Goal: Task Accomplishment & Management: Use online tool/utility

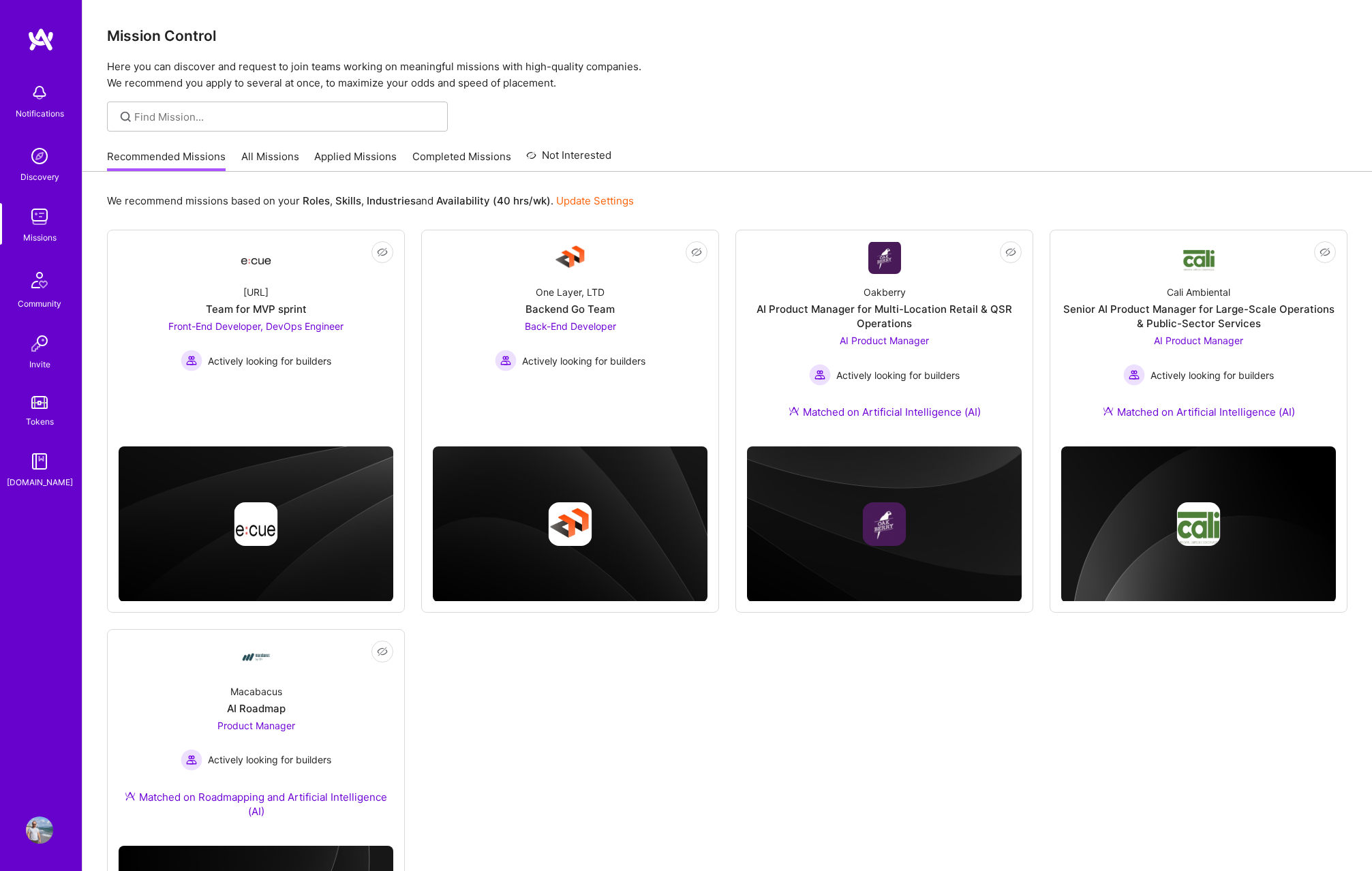
click at [970, 675] on div "Not Interested Ecue.ai Team for MVP sprint Front-End Developer, DevOps Engineer…" at bounding box center [727, 621] width 1241 height 782
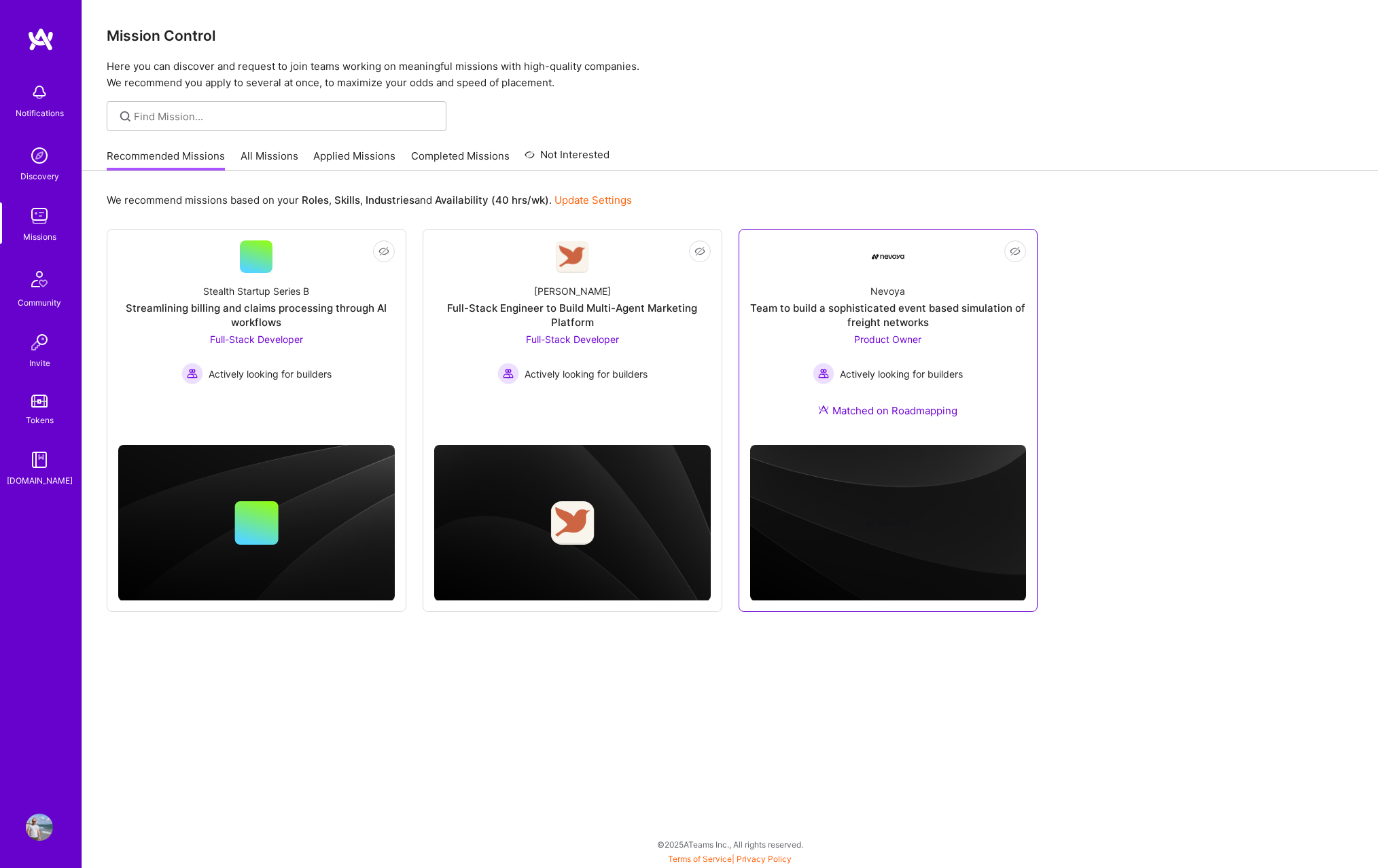
click at [887, 341] on span "Product Owner" at bounding box center [887, 339] width 68 height 11
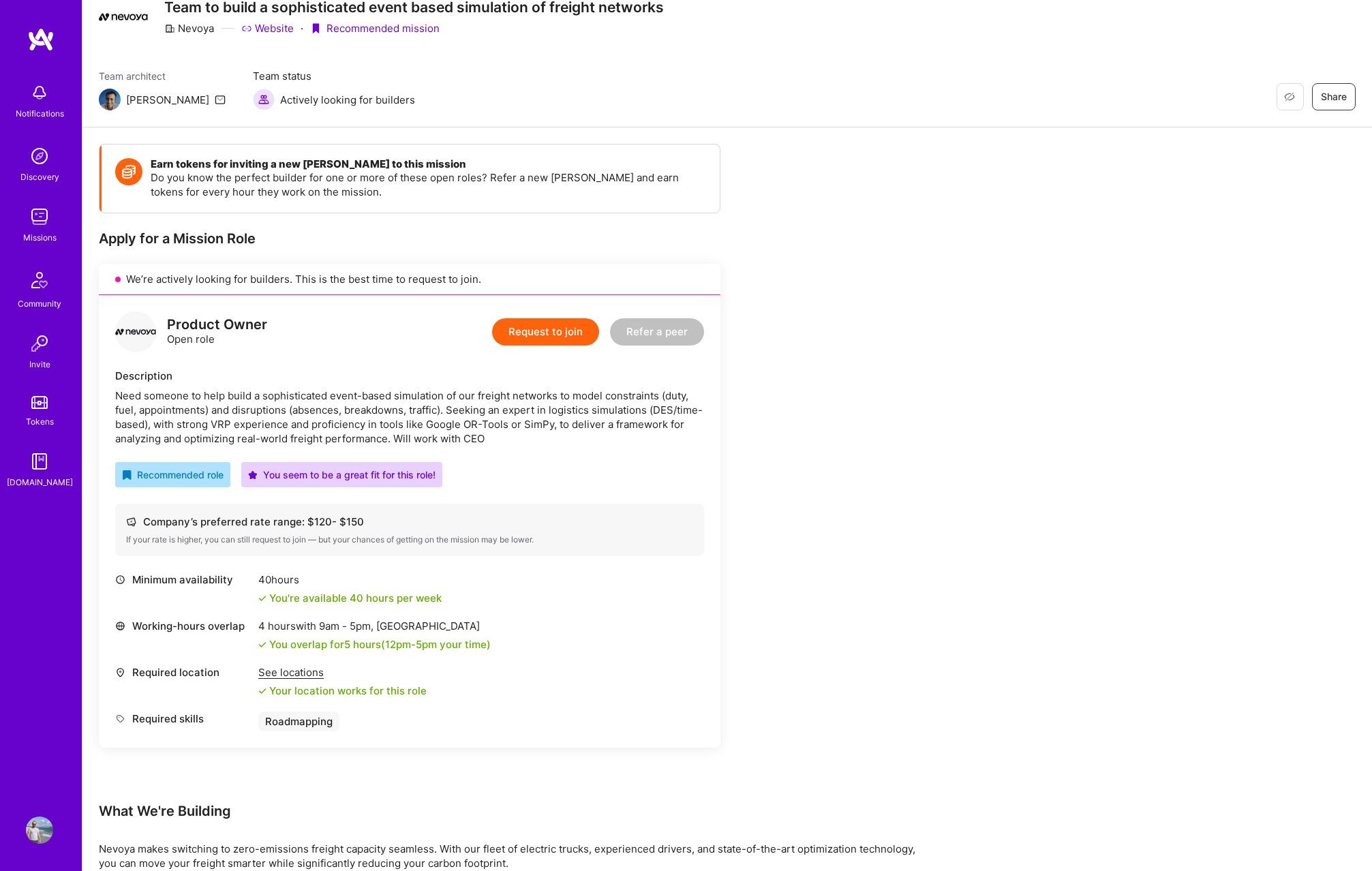
scroll to position [87, 0]
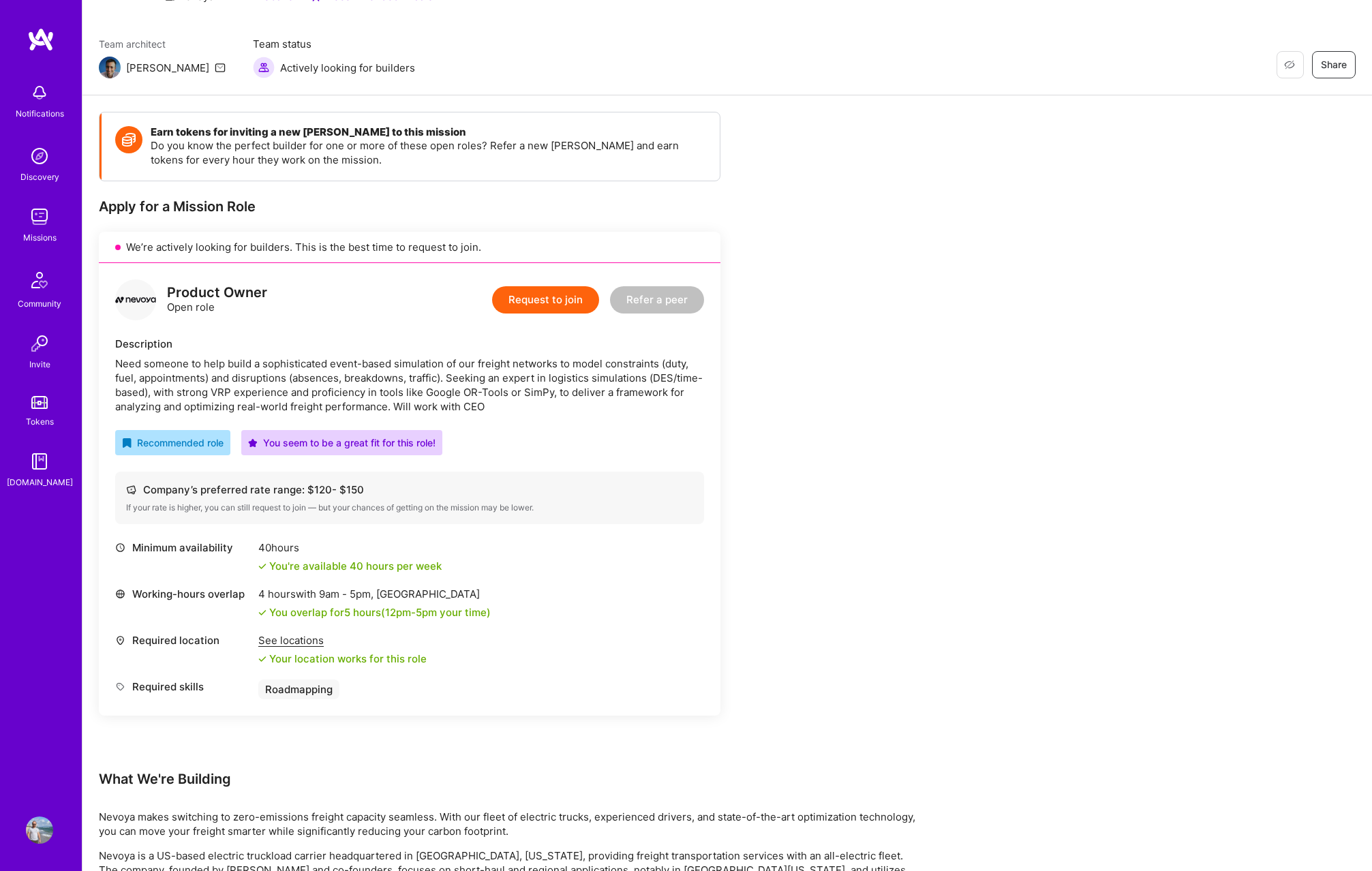
click at [172, 362] on div "Need someone to help build a sophisticated event-based simulation of our freigh…" at bounding box center [409, 385] width 589 height 57
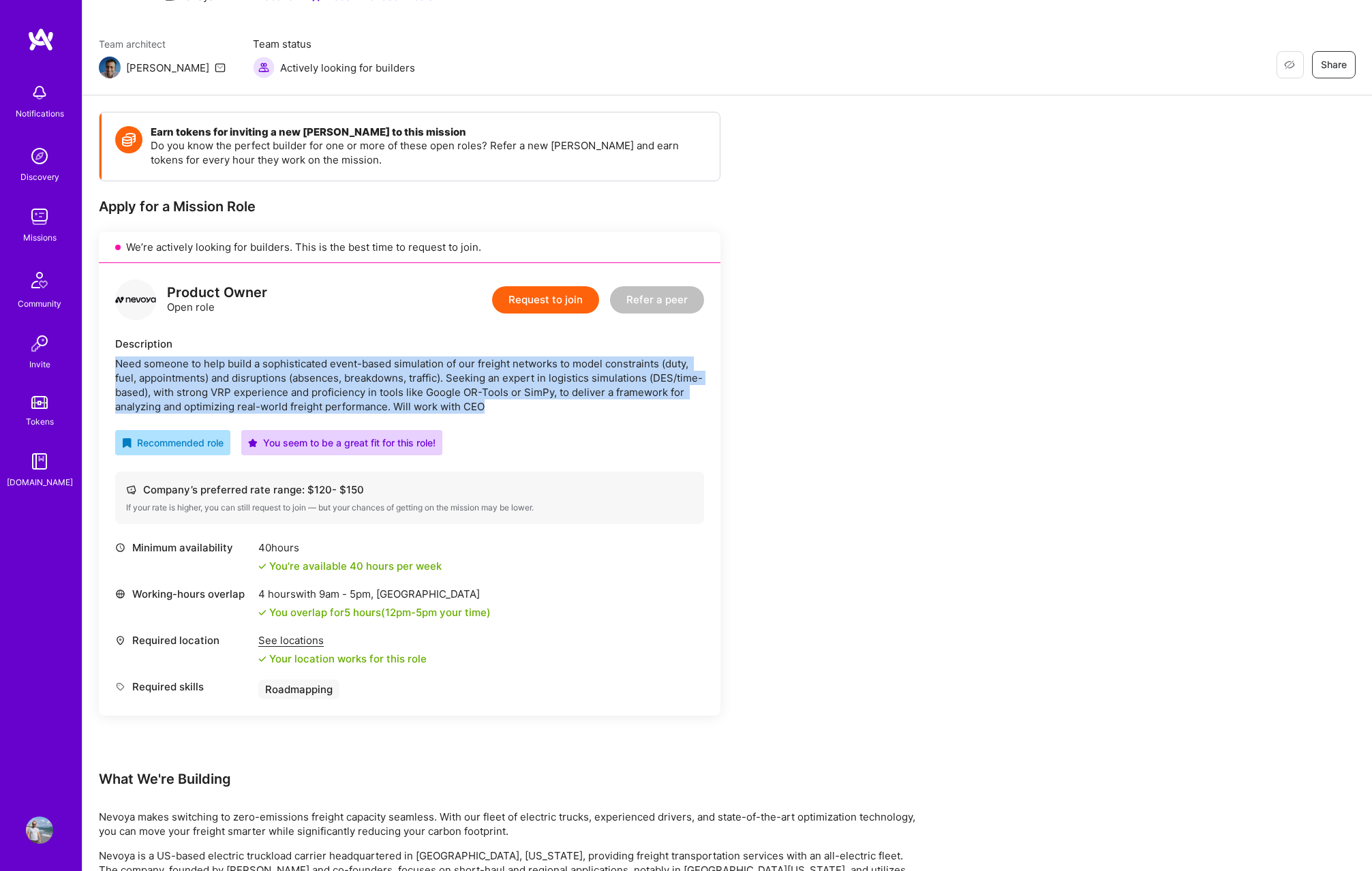
click at [172, 362] on div "Need someone to help build a sophisticated event-based simulation of our freigh…" at bounding box center [409, 385] width 589 height 57
click at [491, 402] on div "Need someone to help build a sophisticated event-based simulation of our freigh…" at bounding box center [409, 385] width 589 height 57
drag, startPoint x: 501, startPoint y: 407, endPoint x: 150, endPoint y: 332, distance: 358.9
click at [213, 337] on div "Description Need someone to help build a sophisticated event-based simulation o…" at bounding box center [409, 375] width 589 height 77
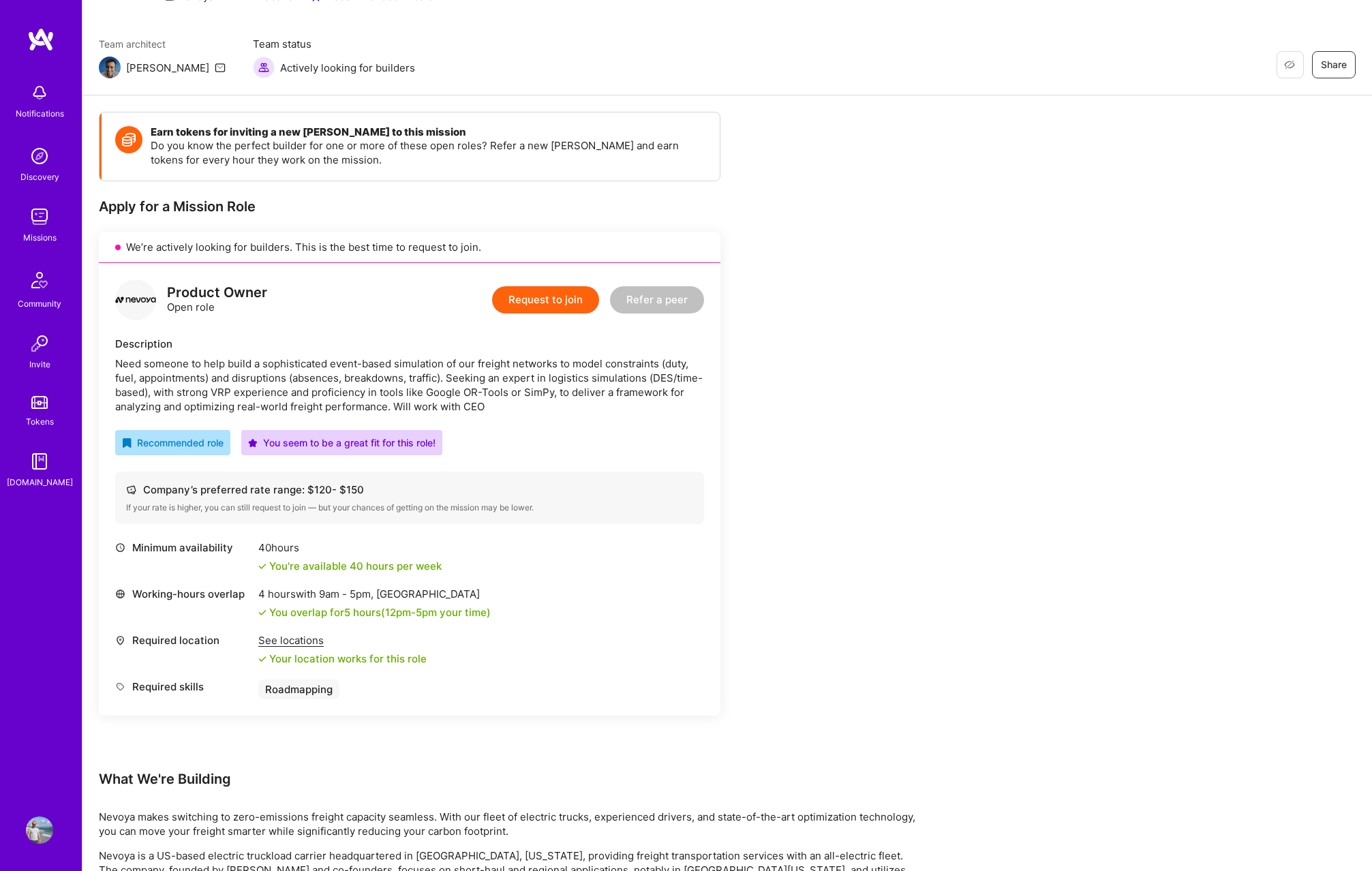
click at [141, 332] on div "Product Owner Open role Request to join Refer a peer Description Need someone t…" at bounding box center [410, 489] width 621 height 452
click at [124, 359] on div "Need someone to help build a sophisticated event-based simulation of our freigh…" at bounding box center [409, 385] width 589 height 57
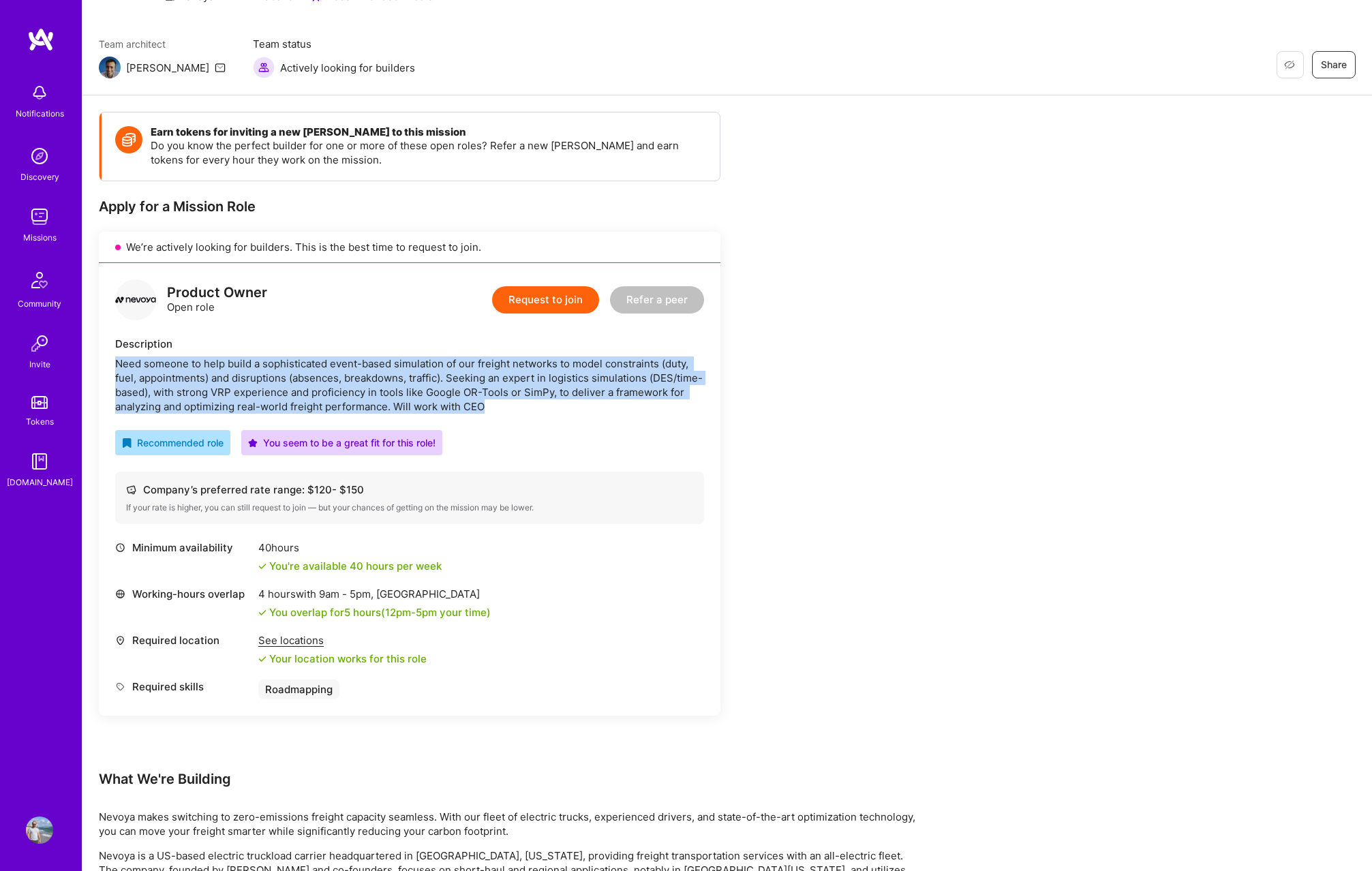
drag, startPoint x: 124, startPoint y: 359, endPoint x: 479, endPoint y: 404, distance: 357.8
click at [479, 404] on div "Need someone to help build a sophisticated event-based simulation of our freigh…" at bounding box center [409, 385] width 589 height 57
drag, startPoint x: 479, startPoint y: 404, endPoint x: 132, endPoint y: 365, distance: 349.2
click at [132, 365] on div "Need someone to help build a sophisticated event-based simulation of our freigh…" at bounding box center [409, 385] width 589 height 57
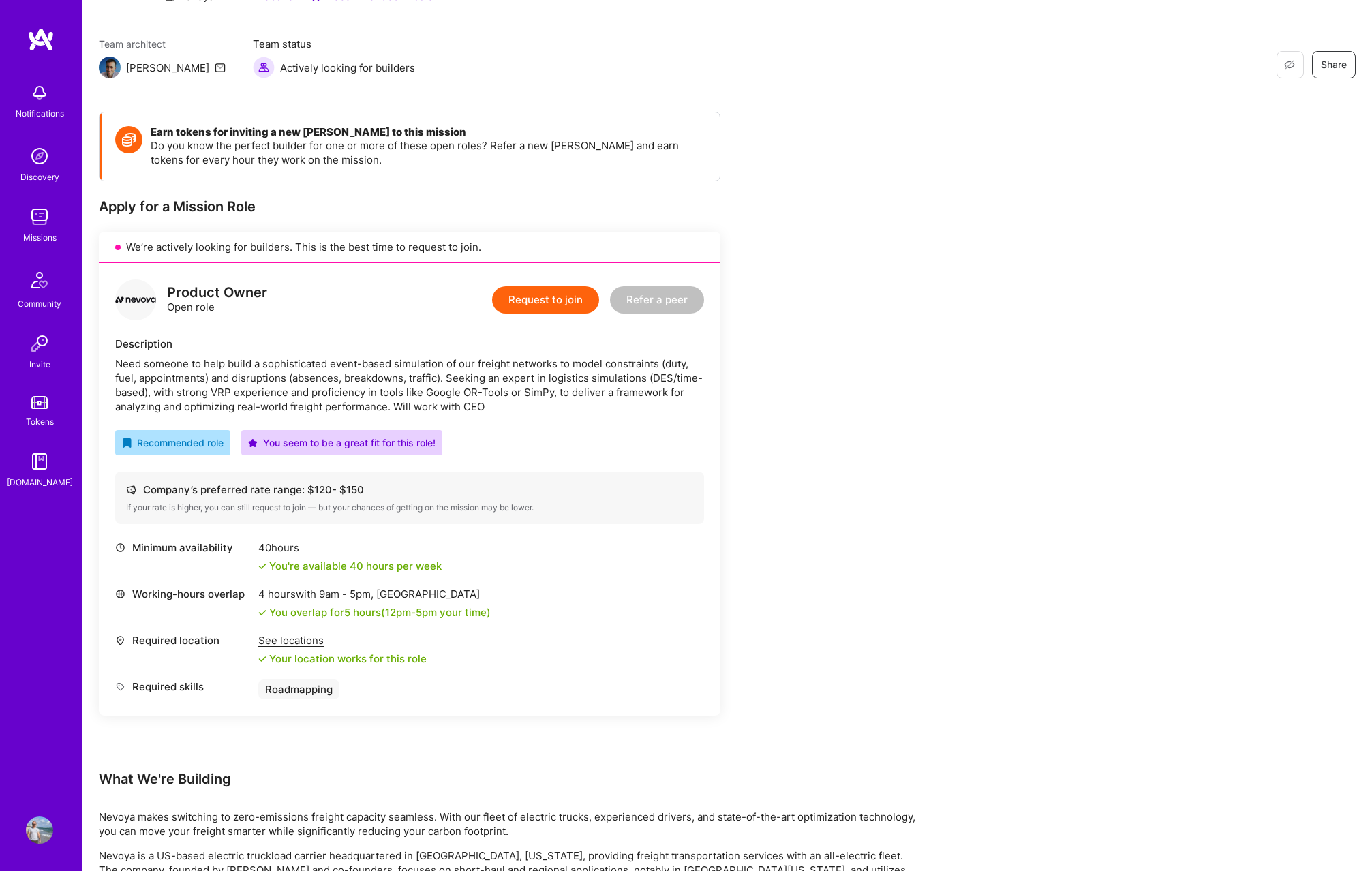
click at [880, 454] on div "Earn tokens for inviting a new [PERSON_NAME] to this mission Do you know the pe…" at bounding box center [508, 651] width 818 height 1079
click at [375, 389] on div "Need someone to help build a sophisticated event-based simulation of our freigh…" at bounding box center [409, 385] width 589 height 57
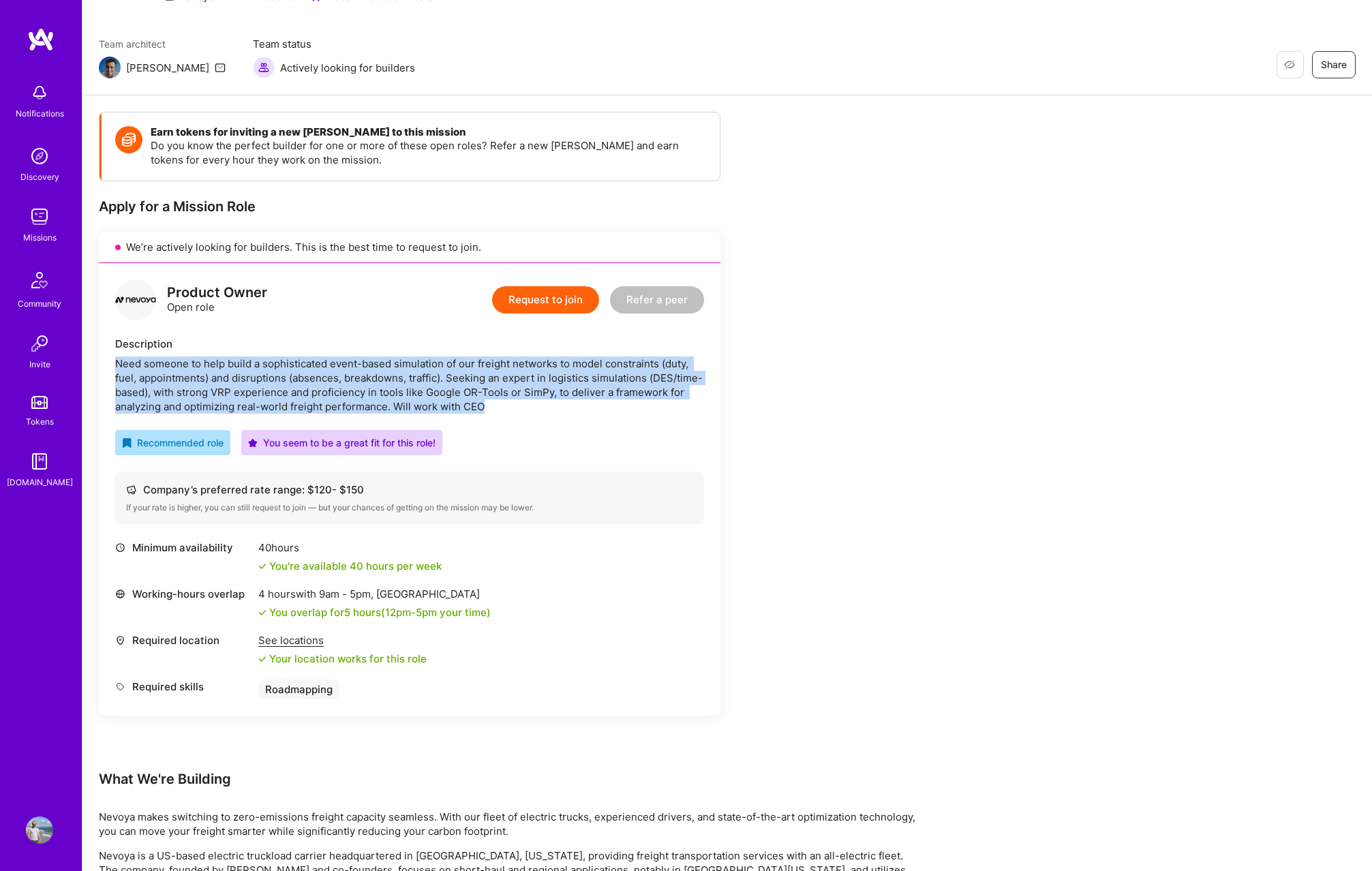
click at [375, 389] on div "Need someone to help build a sophisticated event-based simulation of our freigh…" at bounding box center [409, 385] width 589 height 57
click at [509, 404] on div "Need someone to help build a sophisticated event-based simulation of our freigh…" at bounding box center [409, 385] width 589 height 57
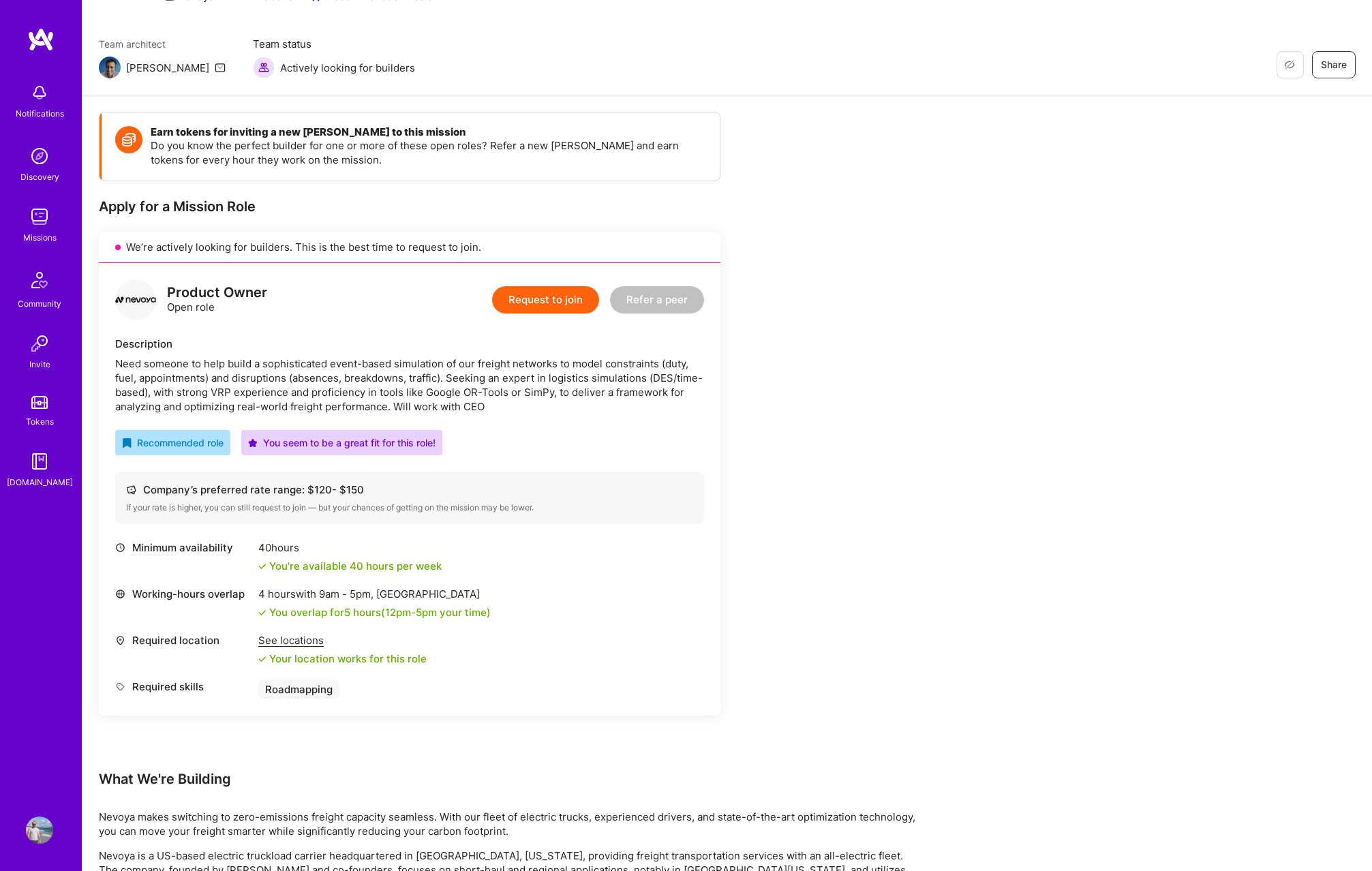
click at [509, 404] on div "Need someone to help build a sophisticated event-based simulation of our freigh…" at bounding box center [409, 385] width 589 height 57
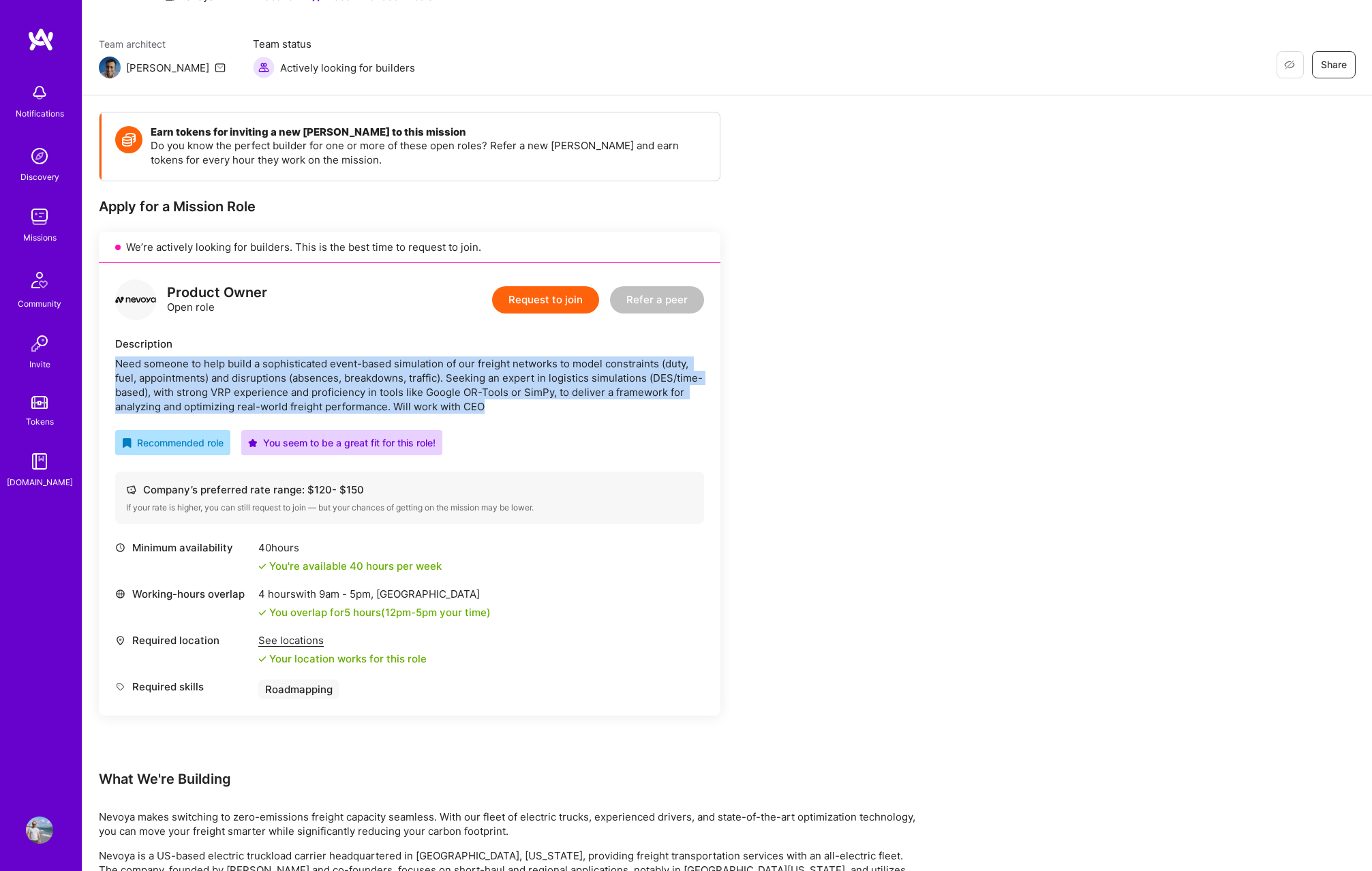
click at [509, 404] on div "Need someone to help build a sophisticated event-based simulation of our freigh…" at bounding box center [409, 385] width 589 height 57
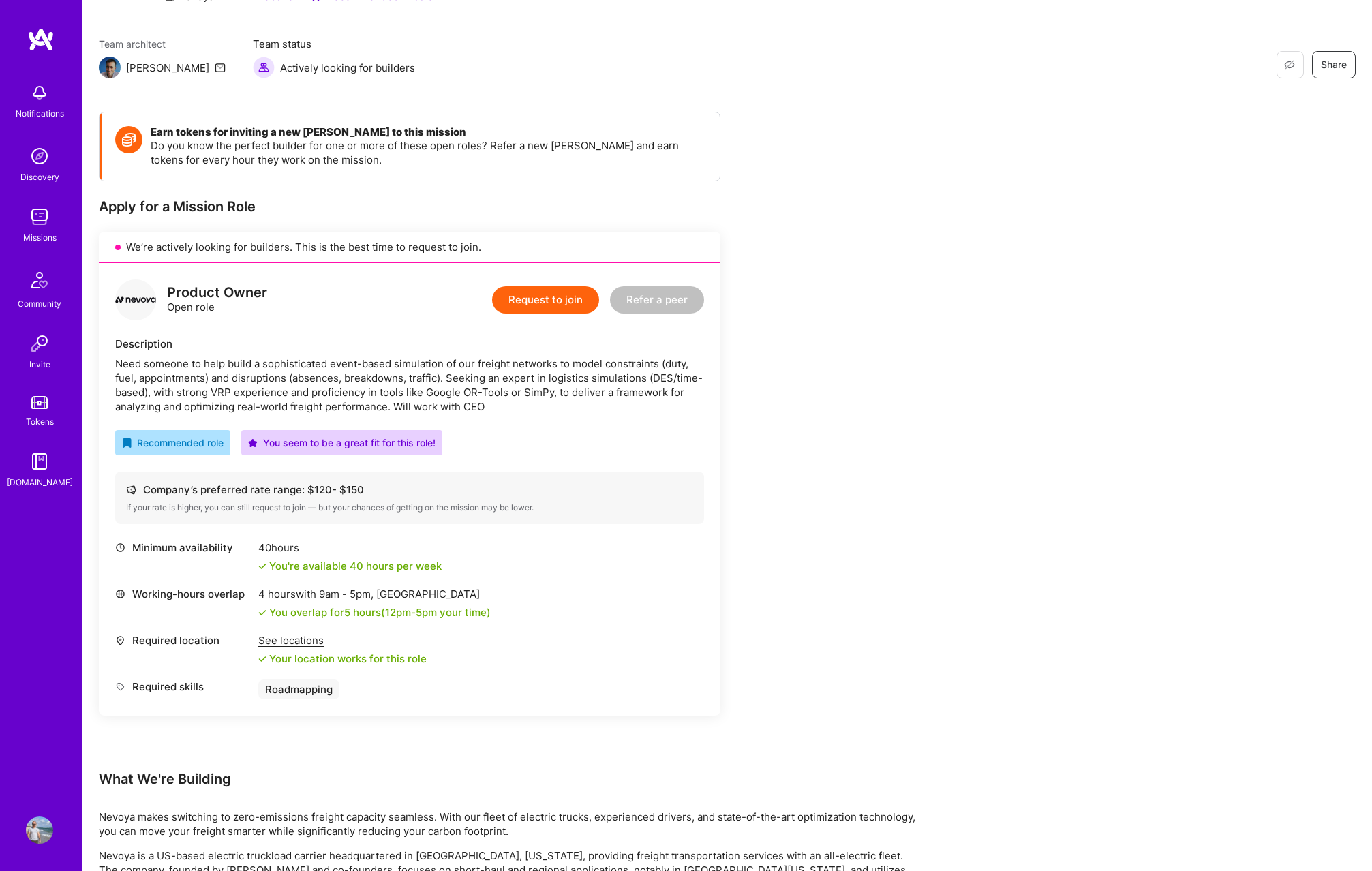
click at [509, 404] on div "Need someone to help build a sophisticated event-based simulation of our freigh…" at bounding box center [409, 385] width 589 height 57
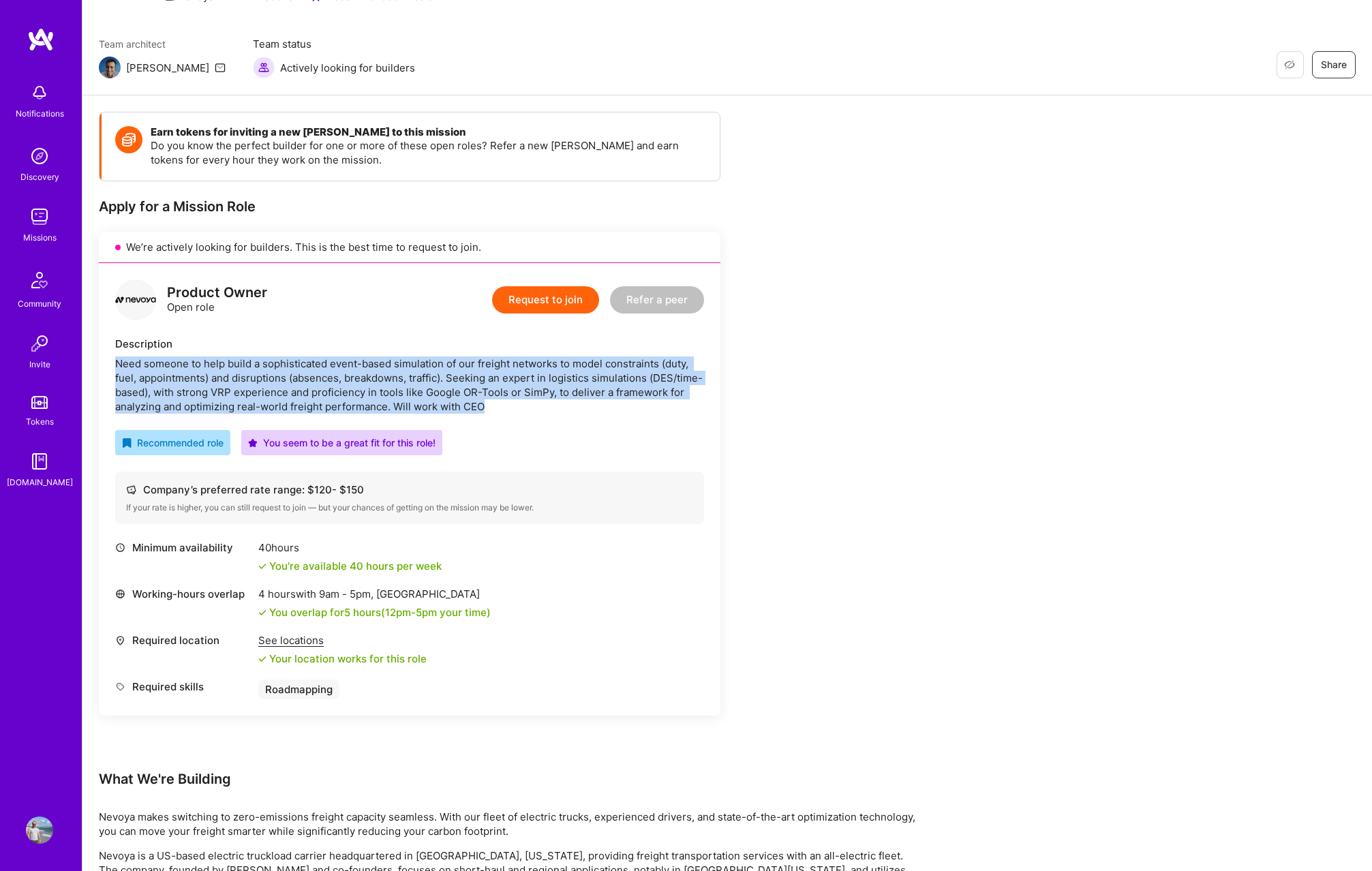
click at [509, 404] on div "Need someone to help build a sophisticated event-based simulation of our freigh…" at bounding box center [409, 385] width 589 height 57
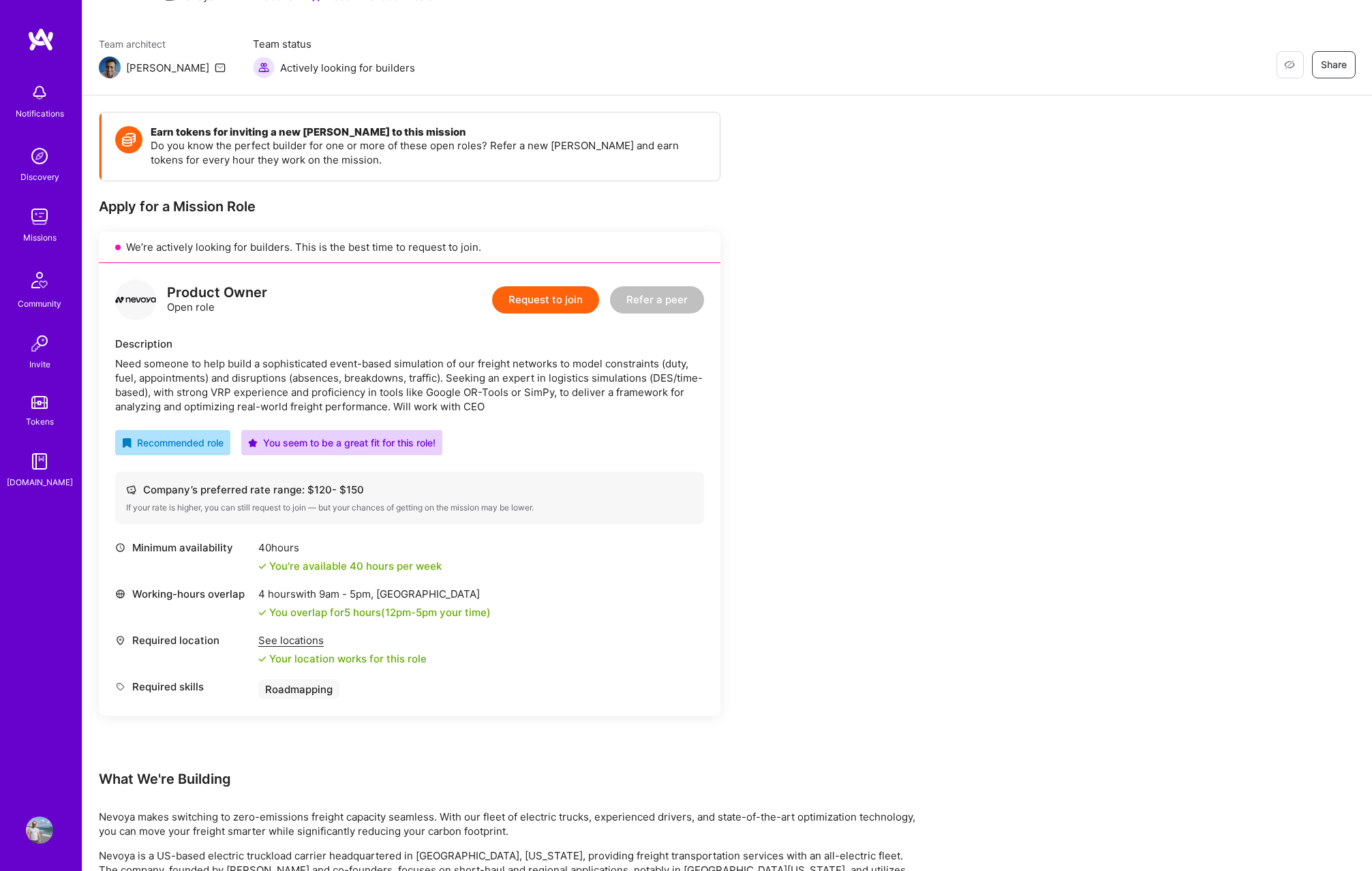
click at [509, 404] on div "Need someone to help build a sophisticated event-based simulation of our freigh…" at bounding box center [409, 385] width 589 height 57
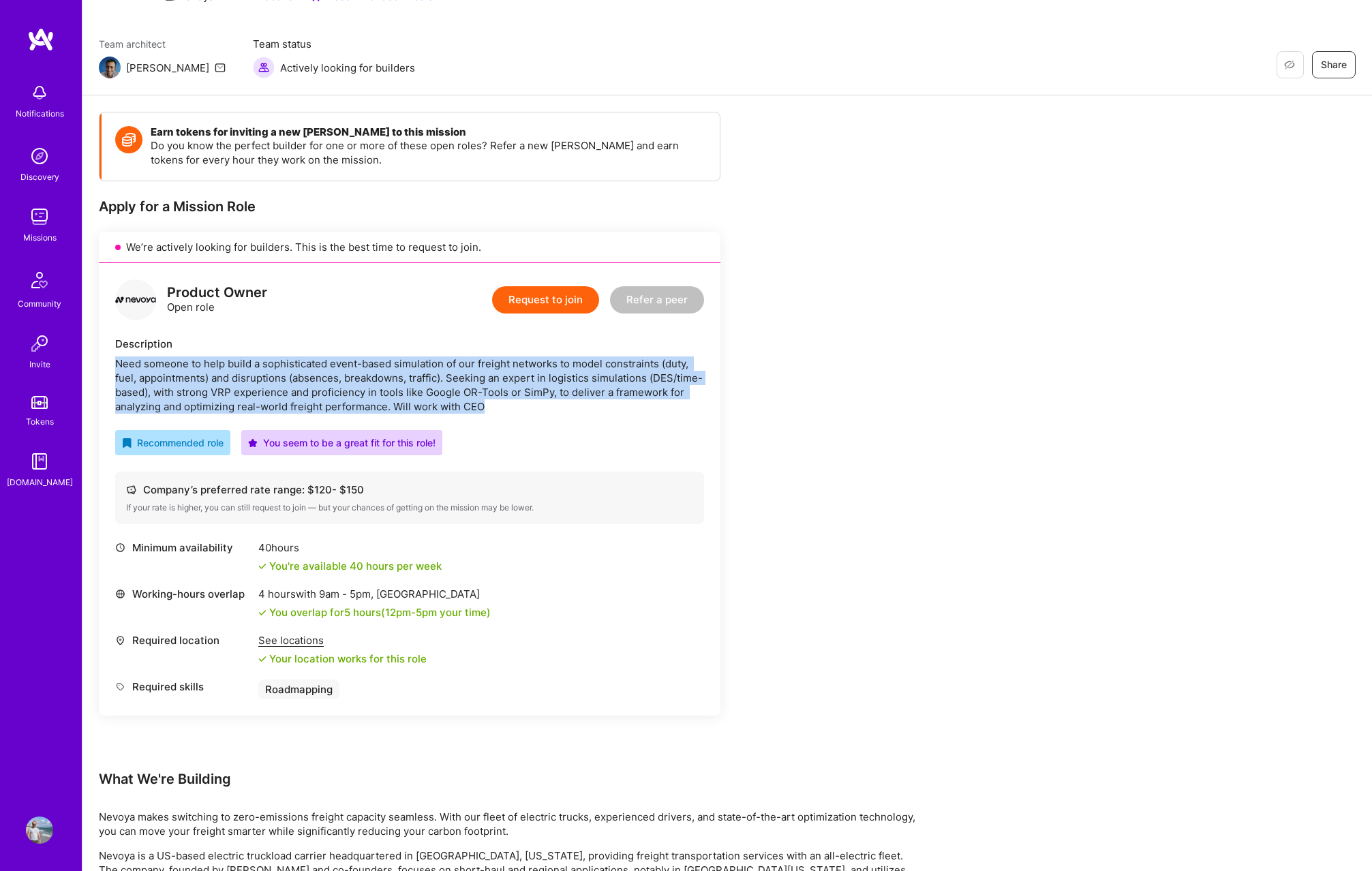
click at [509, 404] on div "Need someone to help build a sophisticated event-based simulation of our freigh…" at bounding box center [409, 385] width 589 height 57
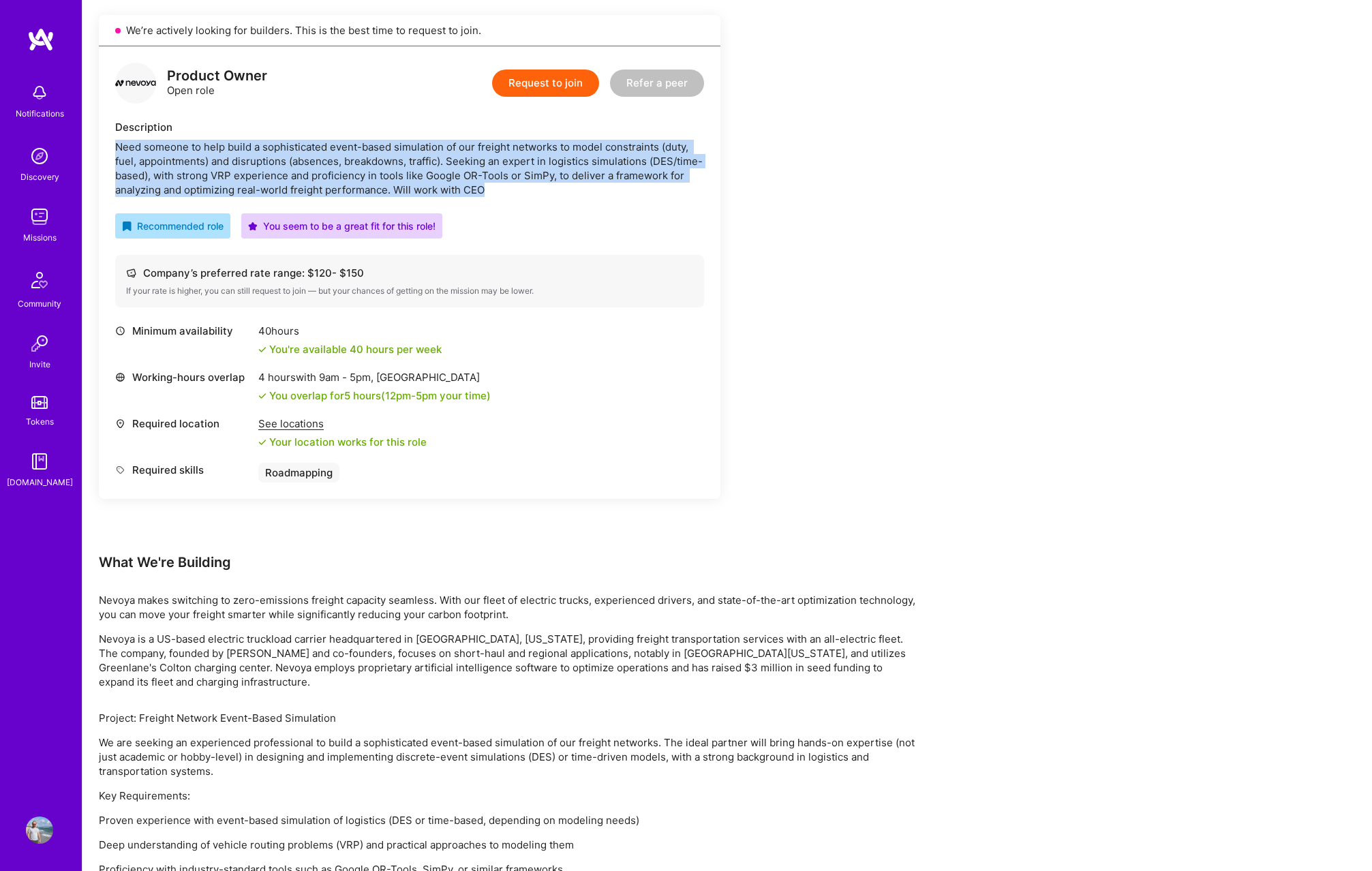
scroll to position [227, 0]
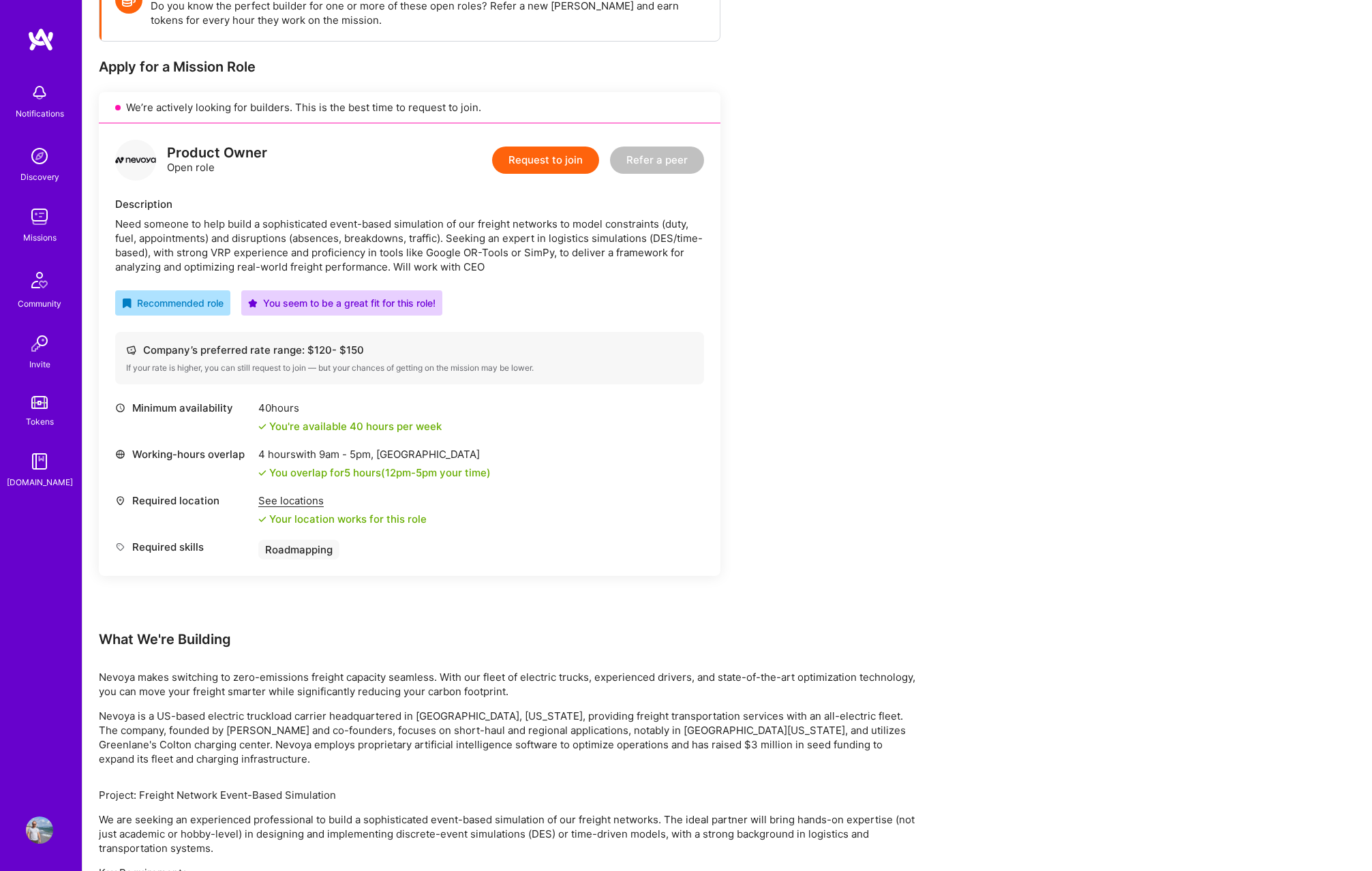
click at [838, 386] on div "Earn tokens for inviting a new [PERSON_NAME] to this mission Do you know the pe…" at bounding box center [508, 511] width 818 height 1079
click at [360, 469] on div "You overlap for 5 hours ( 12pm - 5pm your time)" at bounding box center [380, 473] width 221 height 14
click at [360, 467] on div "You overlap for 5 hours ( 12pm - 5pm your time)" at bounding box center [380, 473] width 221 height 14
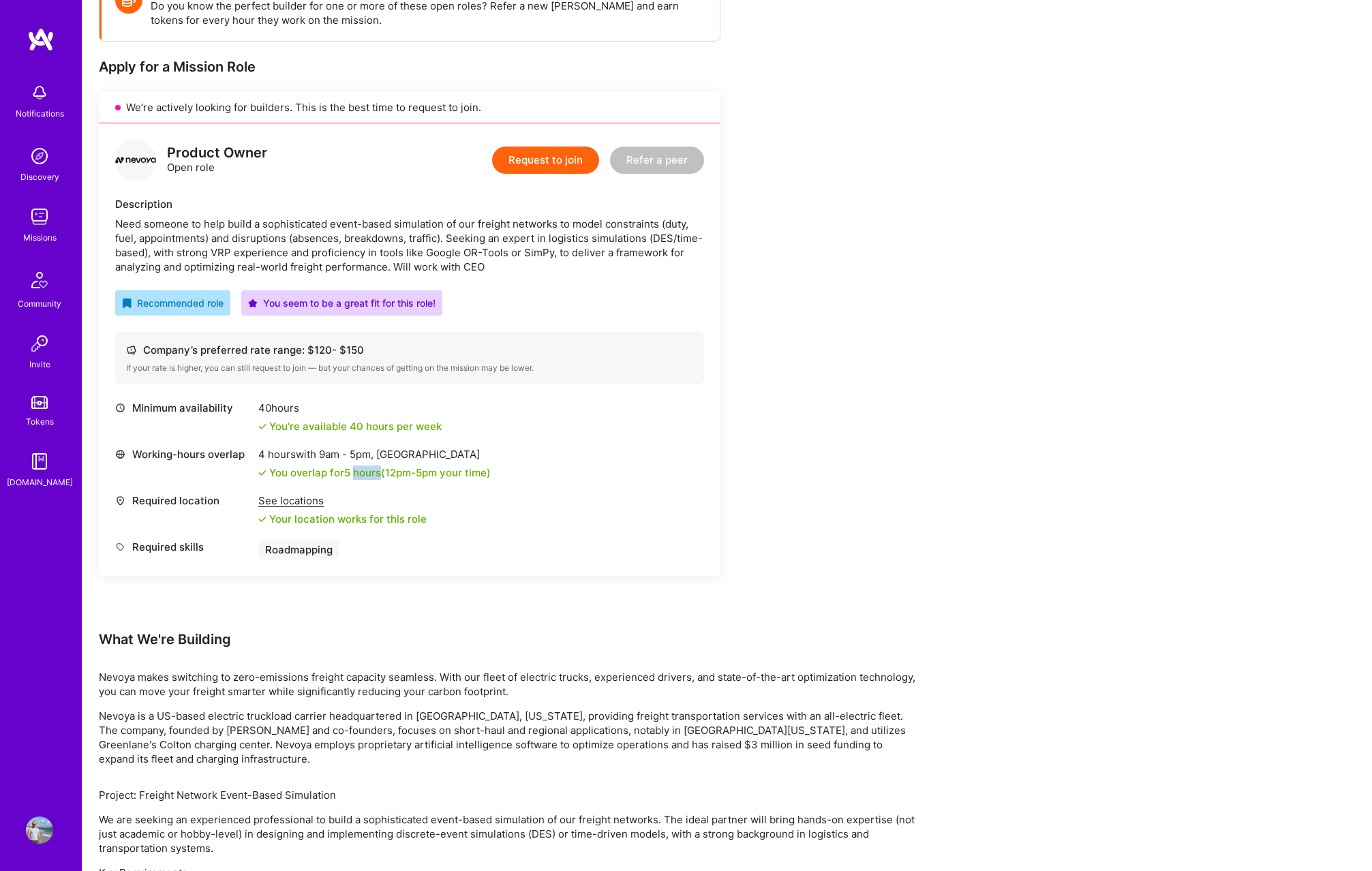
click at [360, 467] on div "You overlap for 5 hours ( 12pm - 5pm your time)" at bounding box center [380, 473] width 221 height 14
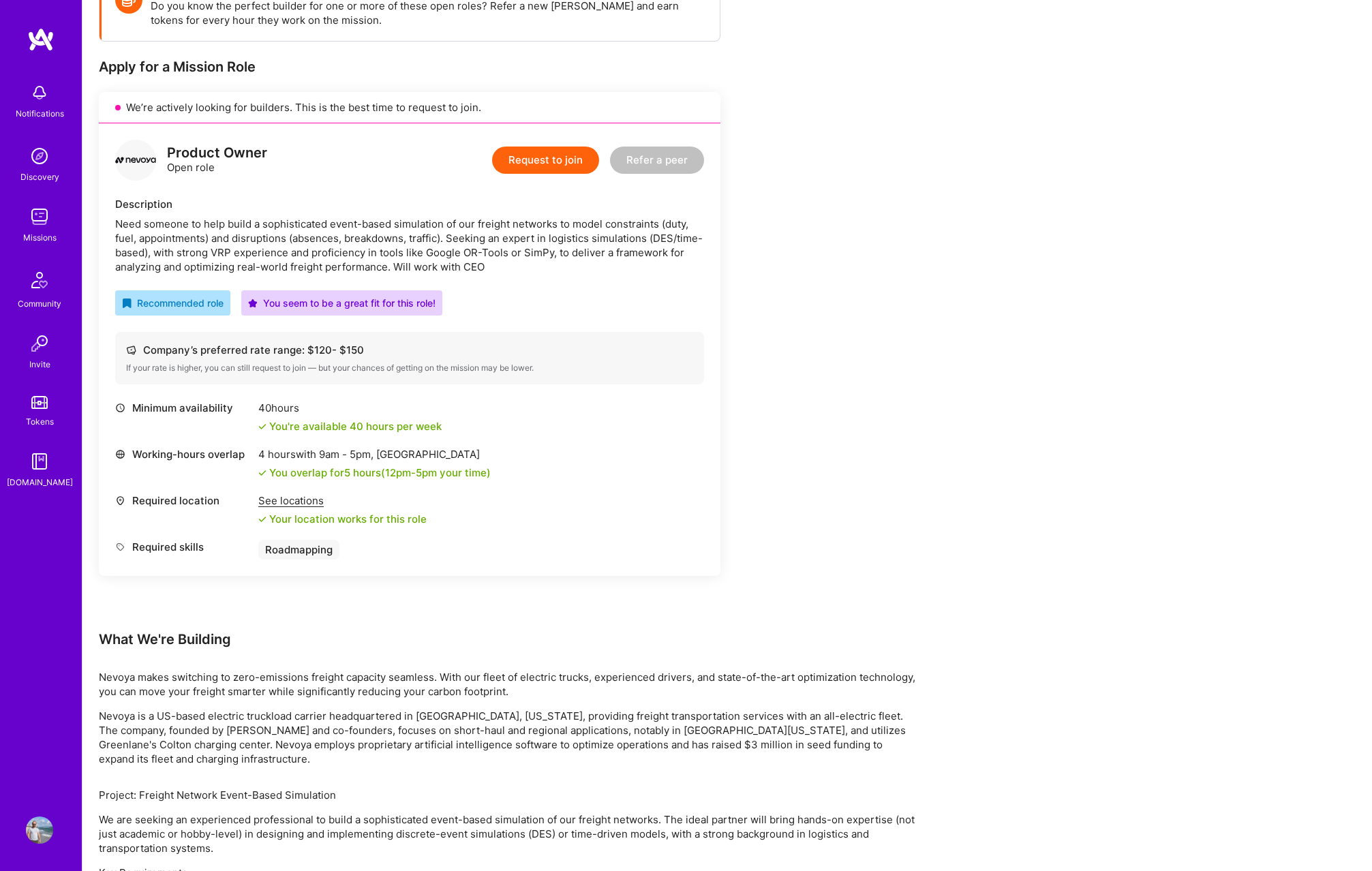
click at [550, 472] on div "Working-hours overlap 4 hours with 9am - 5pm , [GEOGRAPHIC_DATA] You overlap fo…" at bounding box center [409, 464] width 589 height 33
drag, startPoint x: 504, startPoint y: 473, endPoint x: 283, endPoint y: 449, distance: 222.3
click at [283, 449] on div "Working-hours overlap 4 hours with 9am - 5pm , [GEOGRAPHIC_DATA] You overlap fo…" at bounding box center [409, 464] width 589 height 33
click at [273, 452] on div "4 hours with 9am - 5pm , [GEOGRAPHIC_DATA]" at bounding box center [375, 454] width 233 height 14
drag, startPoint x: 258, startPoint y: 454, endPoint x: 527, endPoint y: 466, distance: 269.3
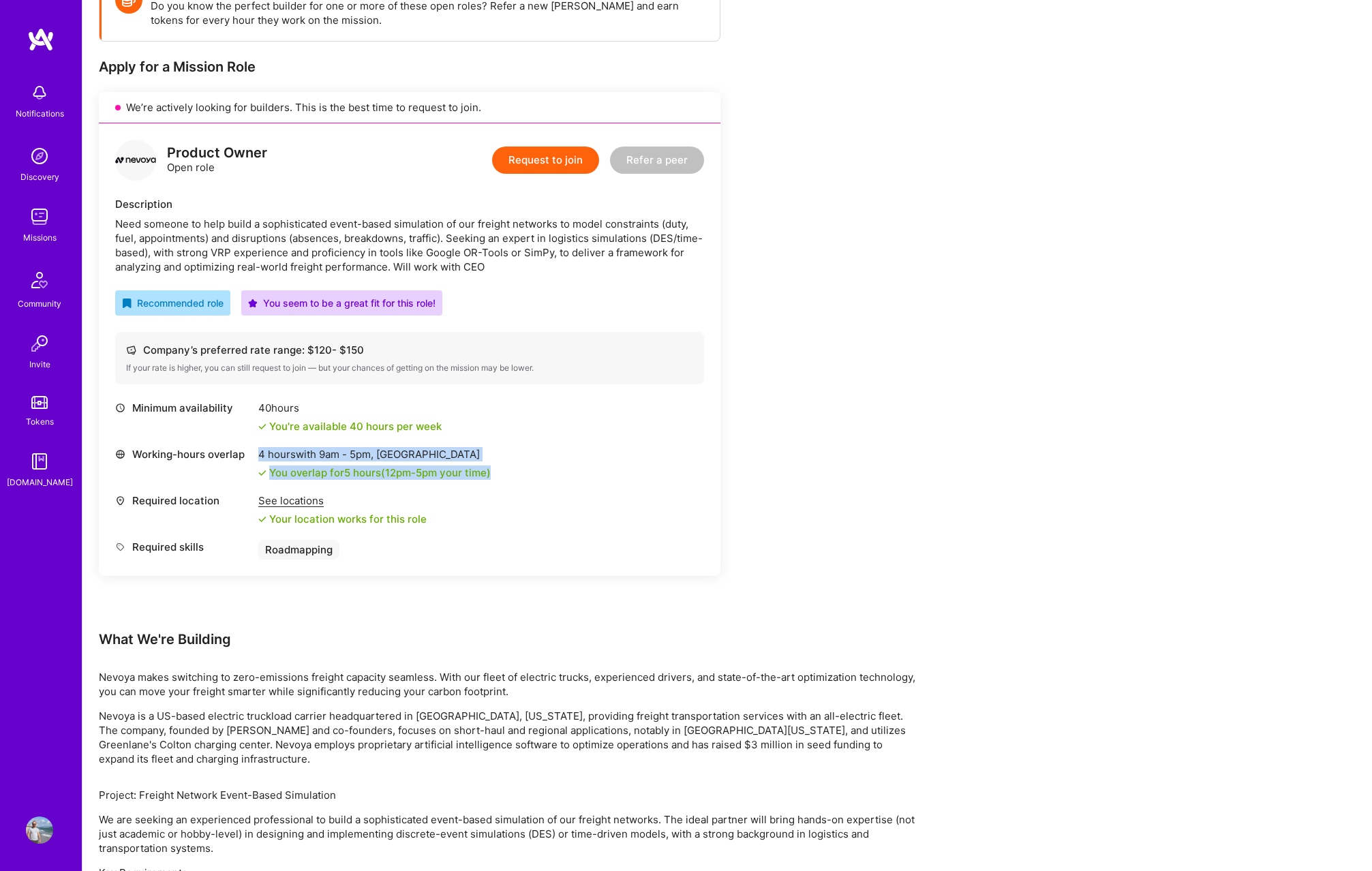
click at [527, 466] on div "Working-hours overlap 4 hours with 9am - 5pm , [GEOGRAPHIC_DATA] You overlap fo…" at bounding box center [409, 464] width 589 height 33
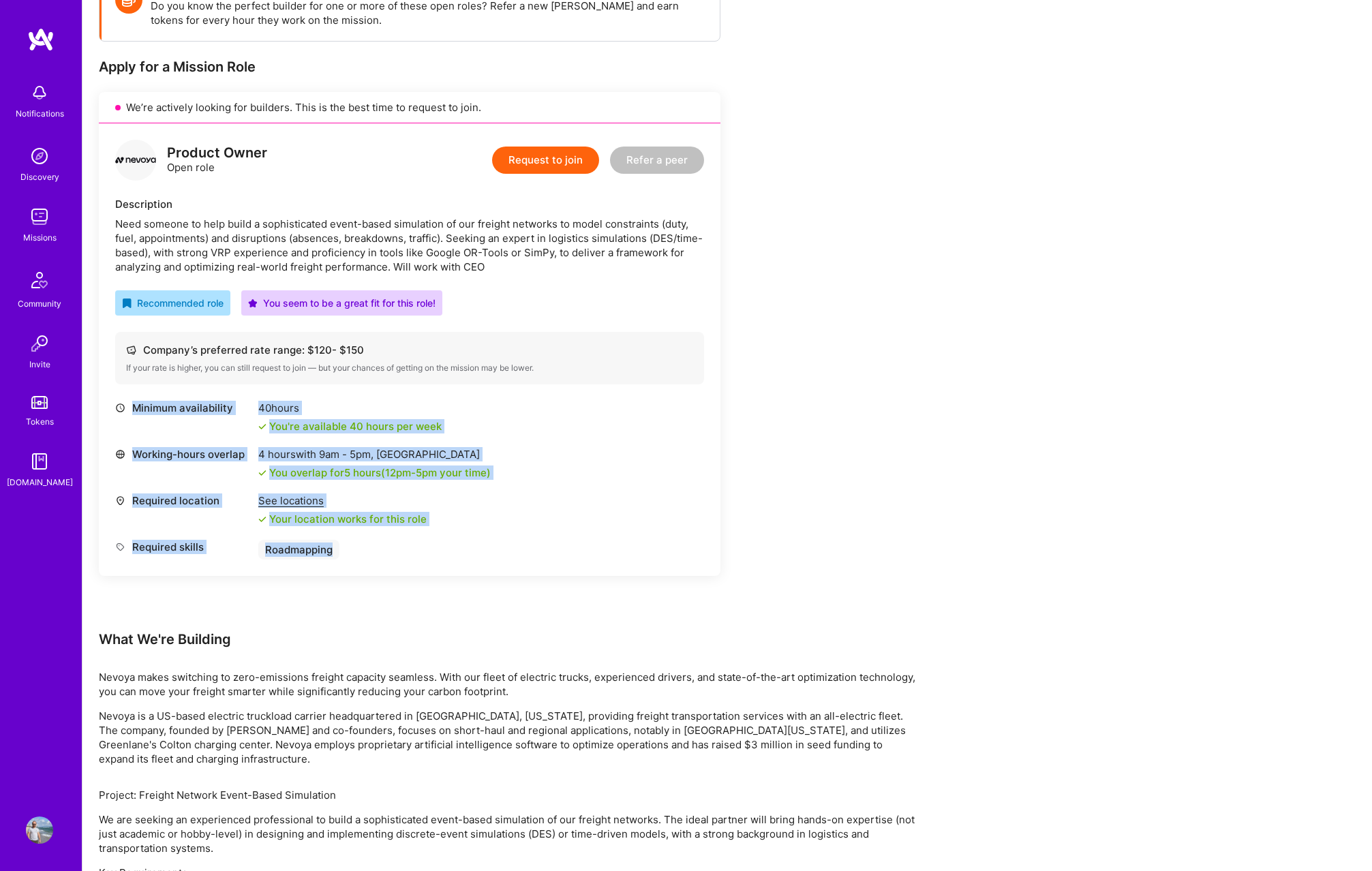
drag, startPoint x: 488, startPoint y: 556, endPoint x: 136, endPoint y: 390, distance: 389.2
click at [136, 390] on div "Product Owner Open role Request to join Refer a peer Description Need someone t…" at bounding box center [410, 350] width 621 height 452
click at [586, 436] on div "Minimum availability 40 hours You're available 40 hours per week Working-hours …" at bounding box center [409, 480] width 589 height 159
drag, startPoint x: 133, startPoint y: 409, endPoint x: 539, endPoint y: 560, distance: 433.2
click at [539, 560] on div "Minimum availability 40 hours You're available 40 hours per week Working-hours …" at bounding box center [409, 487] width 589 height 173
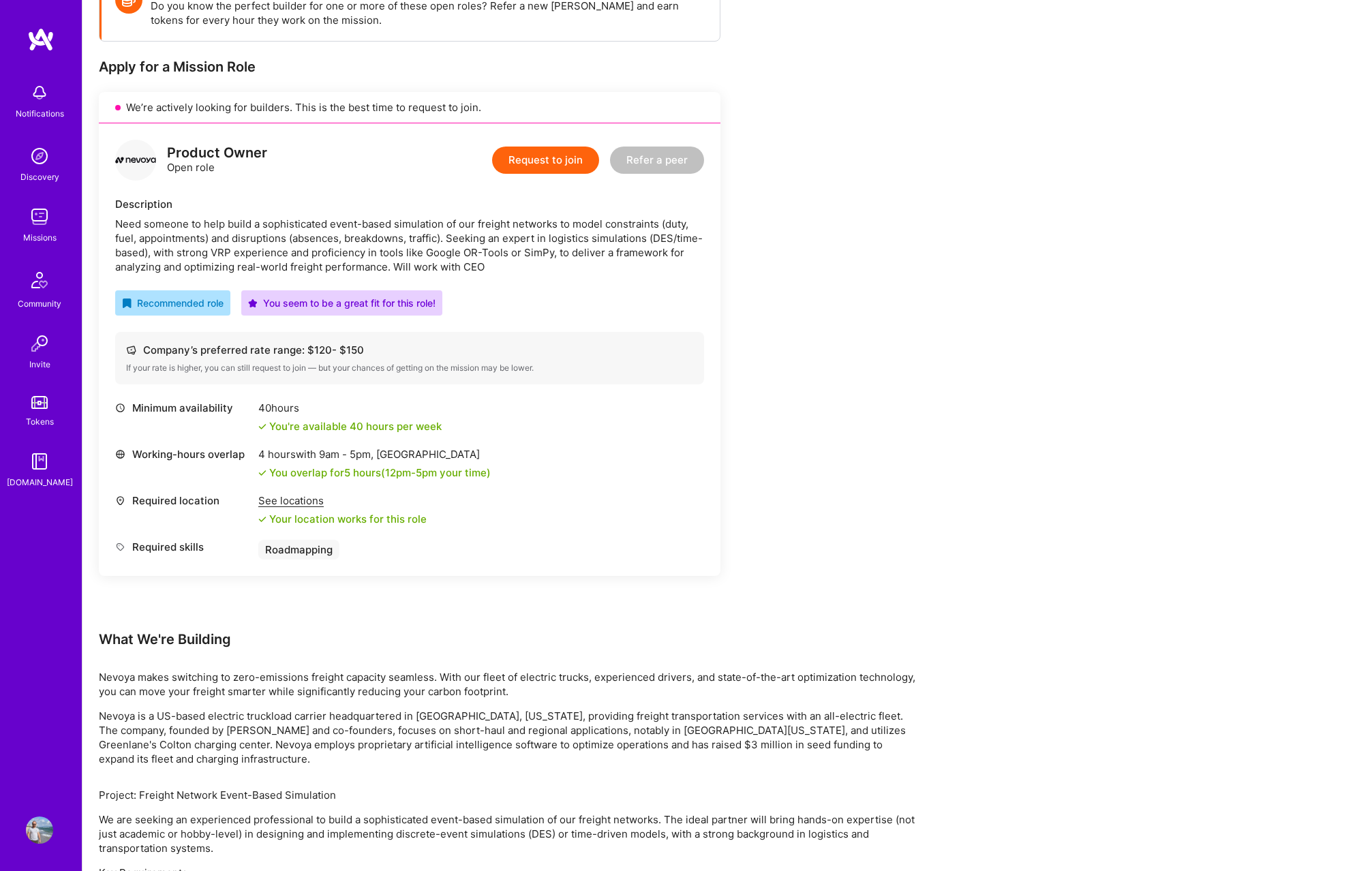
click at [567, 561] on div "Minimum availability 40 hours You're available 40 hours per week Working-hours …" at bounding box center [409, 487] width 589 height 173
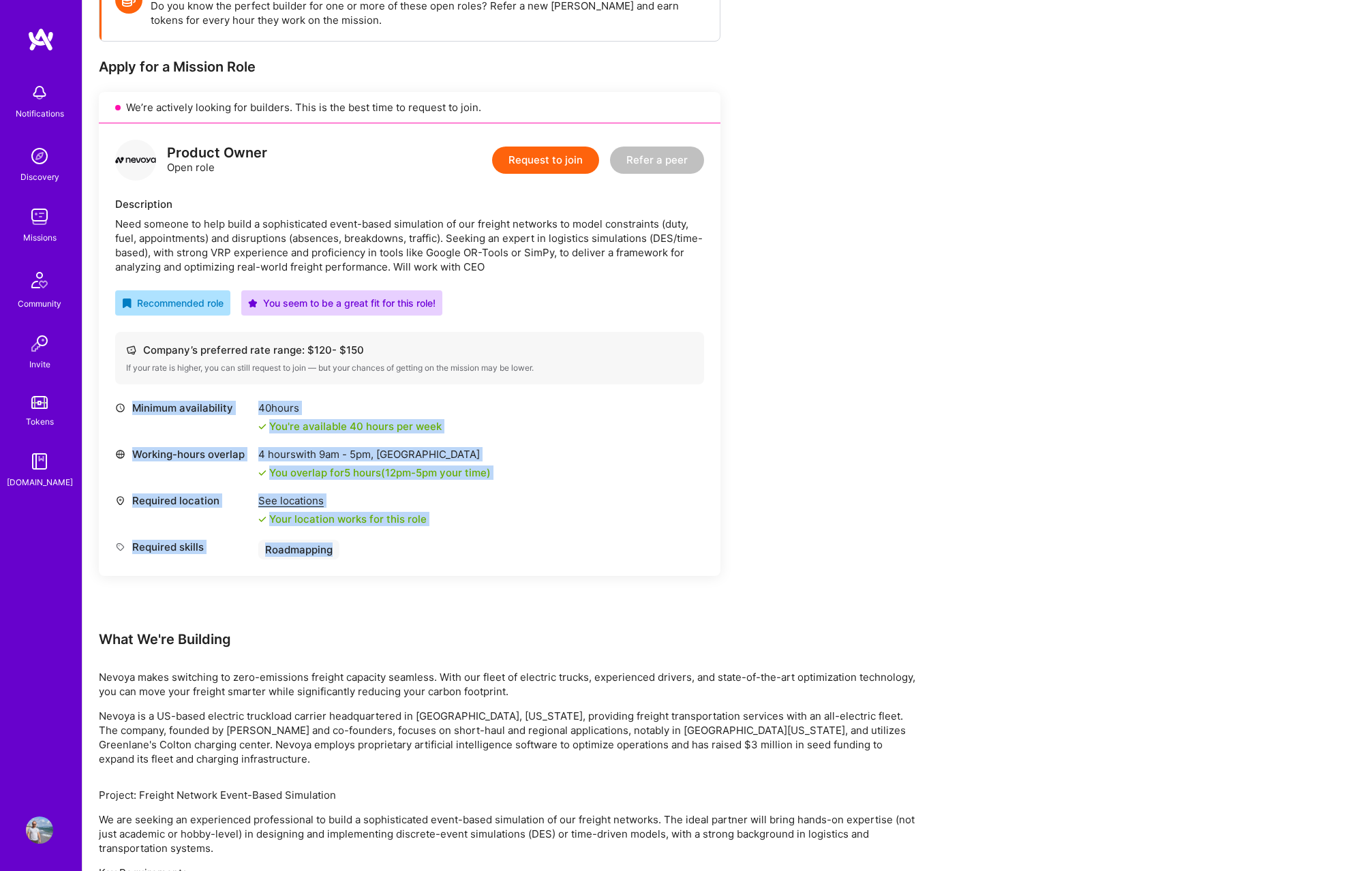
drag, startPoint x: 609, startPoint y: 569, endPoint x: 131, endPoint y: 405, distance: 505.4
click at [131, 405] on div "Minimum availability 40 hours You're available 40 hours per week Working-hours …" at bounding box center [409, 487] width 589 height 173
click at [131, 405] on div "Minimum availability" at bounding box center [183, 408] width 136 height 14
drag, startPoint x: 131, startPoint y: 405, endPoint x: 499, endPoint y: 564, distance: 400.9
click at [499, 564] on div "Minimum availability 40 hours You're available 40 hours per week Working-hours …" at bounding box center [409, 487] width 589 height 173
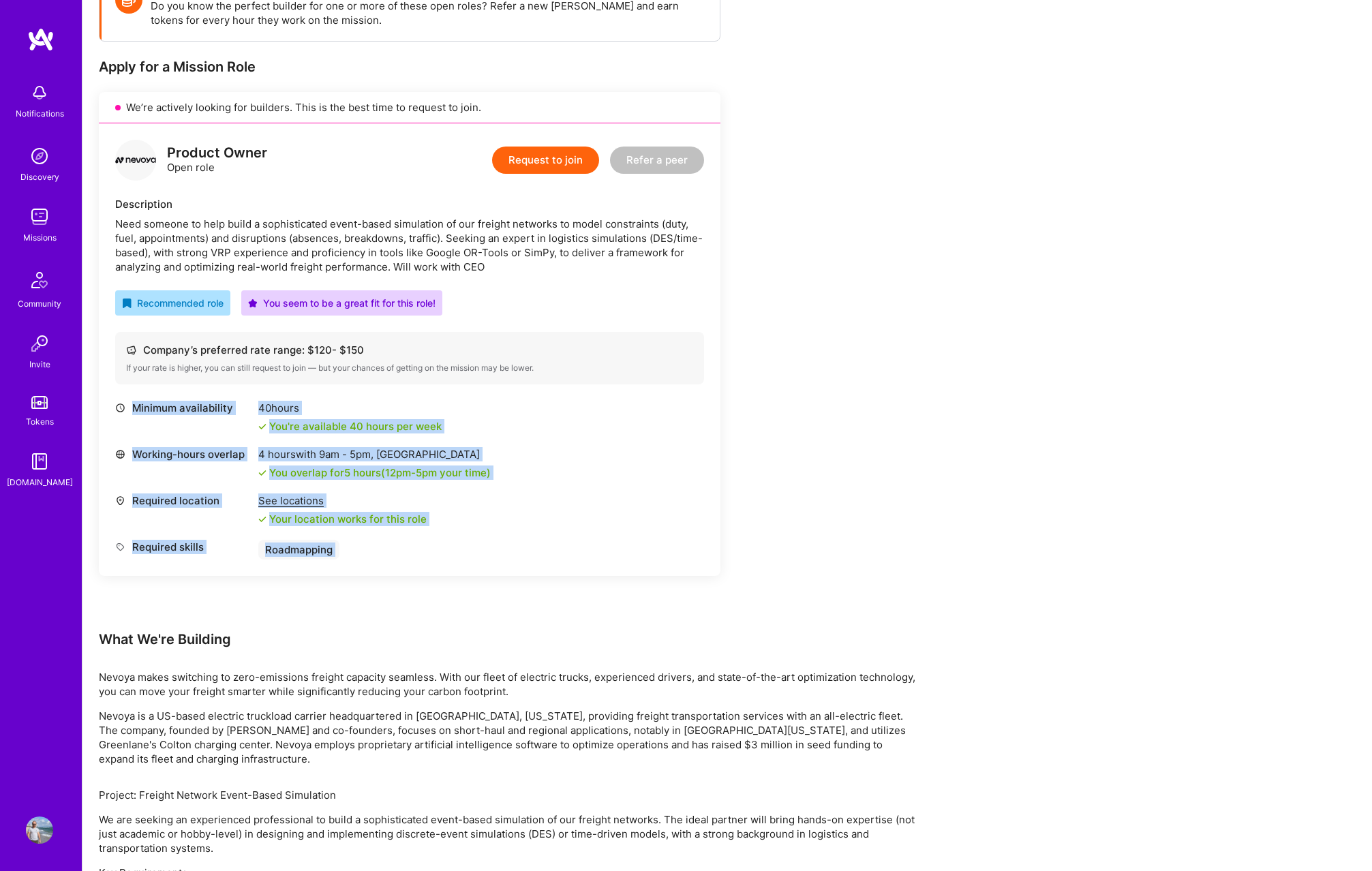
click at [499, 564] on div "Minimum availability 40 hours You're available 40 hours per week Working-hours …" at bounding box center [409, 487] width 589 height 173
drag, startPoint x: 527, startPoint y: 566, endPoint x: 134, endPoint y: 399, distance: 427.0
click at [134, 399] on div "Product Owner Open role Request to join Refer a peer Description Need someone t…" at bounding box center [410, 350] width 621 height 452
drag, startPoint x: 134, startPoint y: 399, endPoint x: 441, endPoint y: 554, distance: 343.9
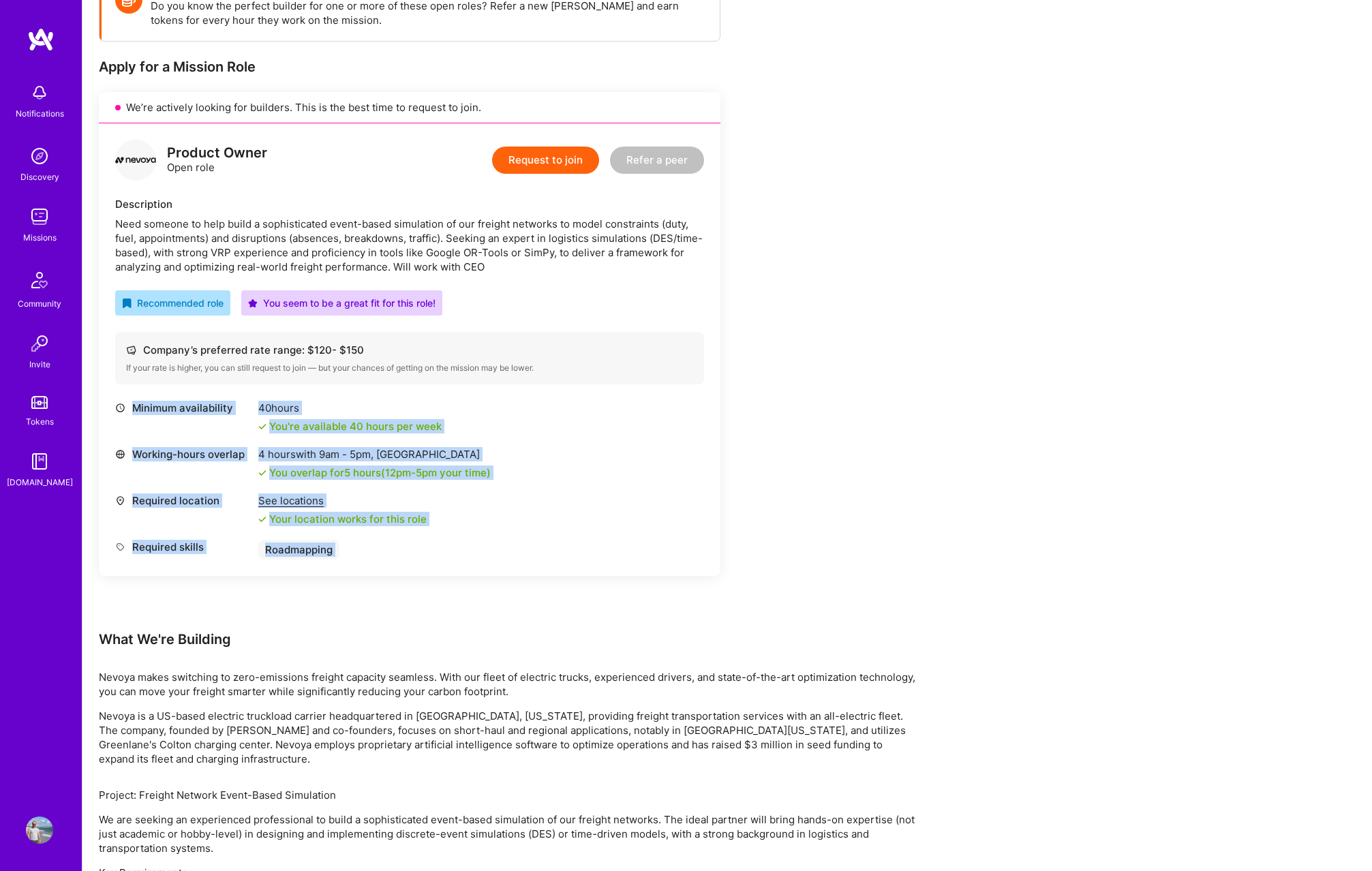
click at [441, 554] on div "Product Owner Open role Request to join Refer a peer Description Need someone t…" at bounding box center [410, 350] width 621 height 452
click at [441, 554] on div "Required skills Roadmapping" at bounding box center [409, 550] width 589 height 20
drag, startPoint x: 487, startPoint y: 562, endPoint x: 114, endPoint y: 406, distance: 404.3
click at [114, 406] on div "Product Owner Open role Request to join Refer a peer Description Need someone t…" at bounding box center [410, 350] width 621 height 452
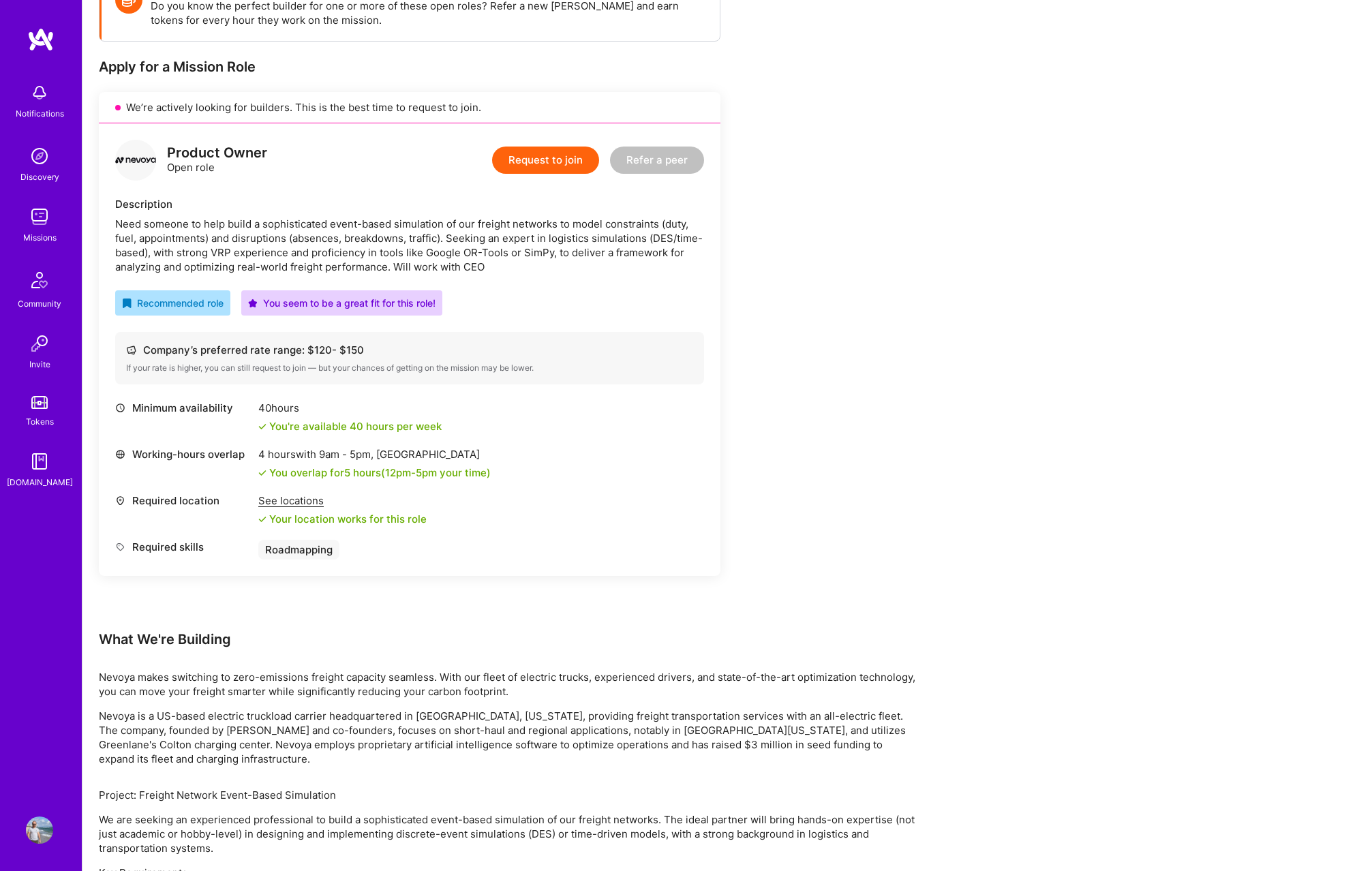
click at [669, 498] on div "Required location See locations Your location works for this role" at bounding box center [409, 510] width 589 height 33
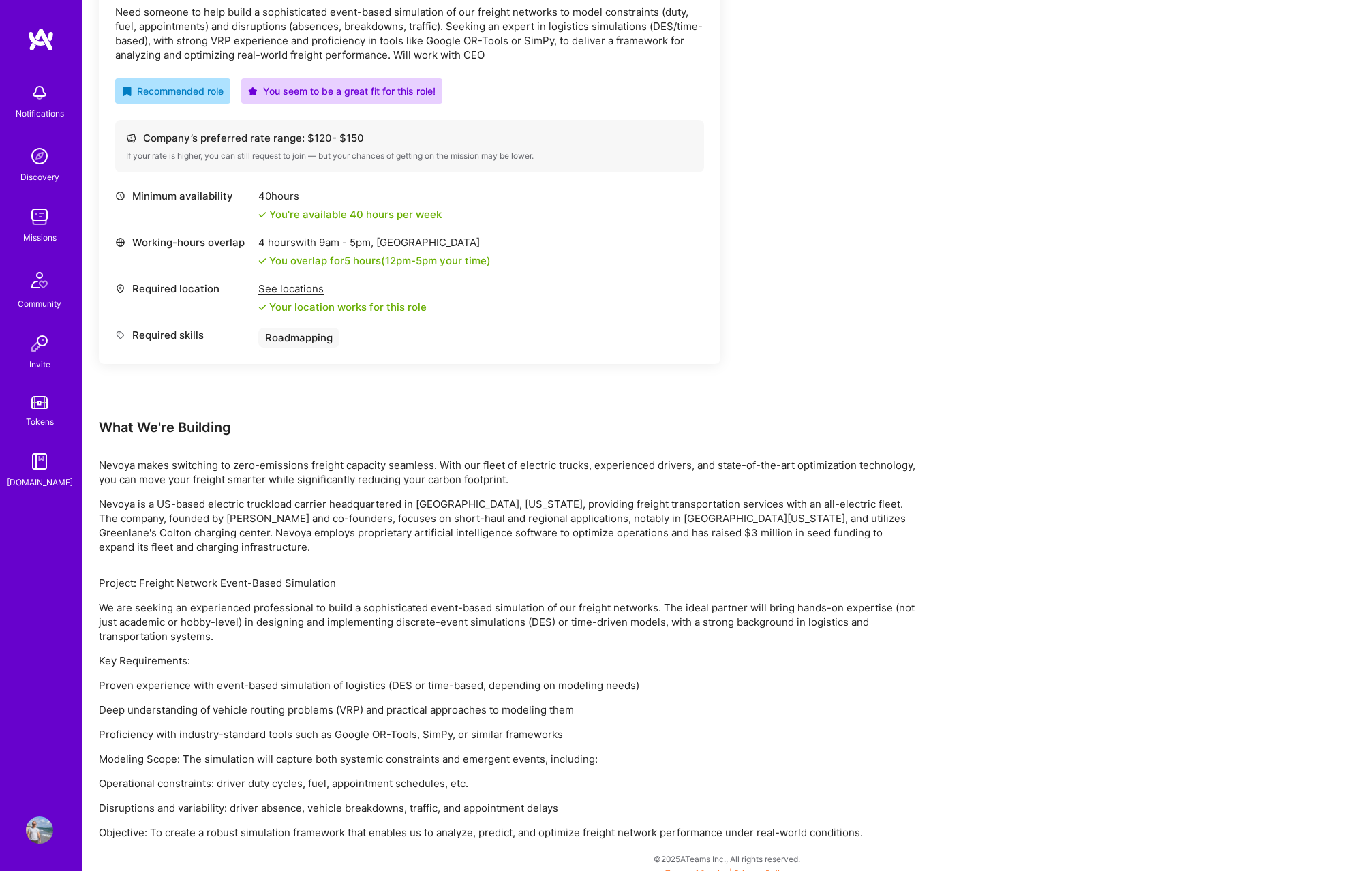
scroll to position [422, 0]
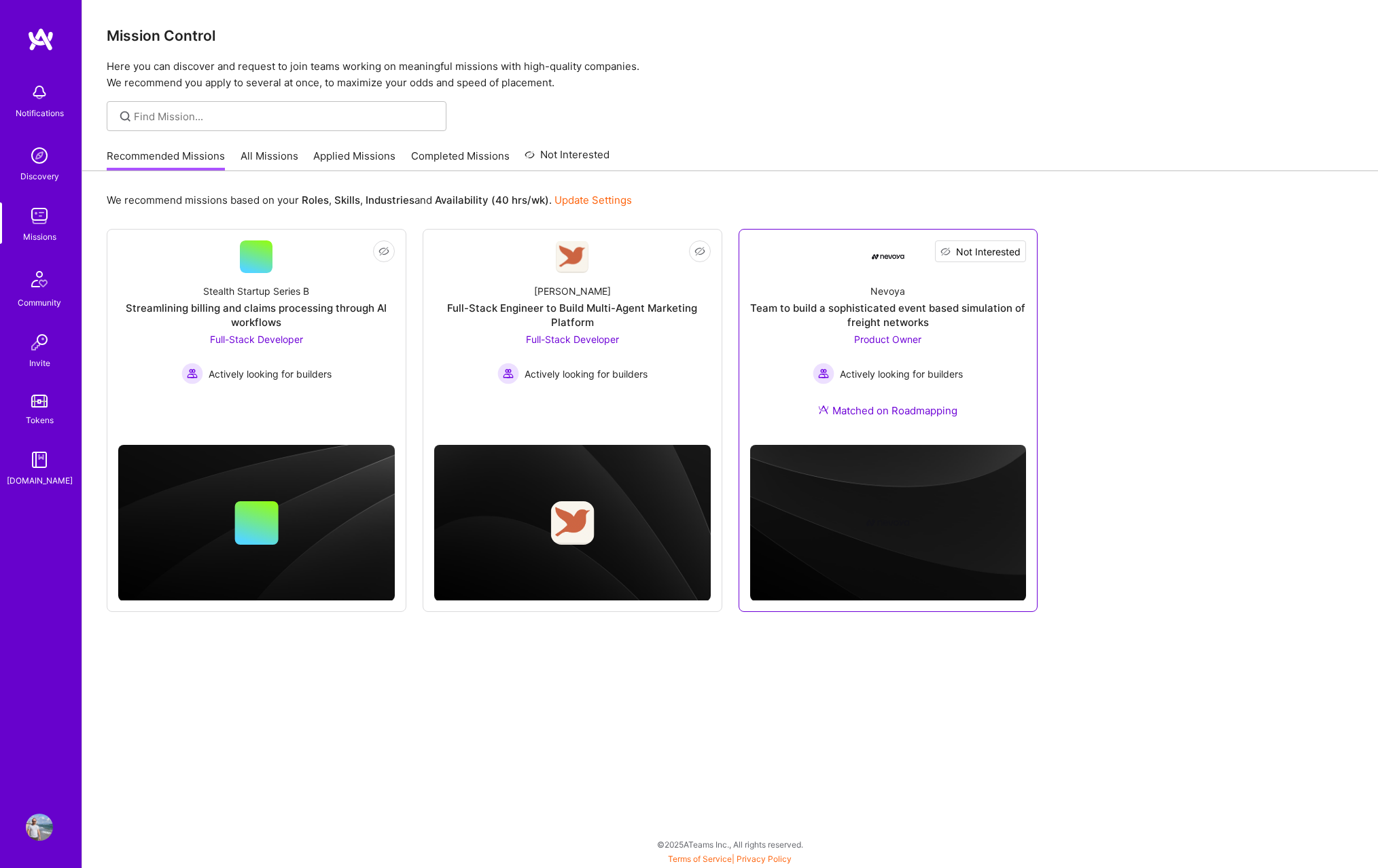
click at [1024, 249] on button "Not Interested" at bounding box center [981, 251] width 91 height 22
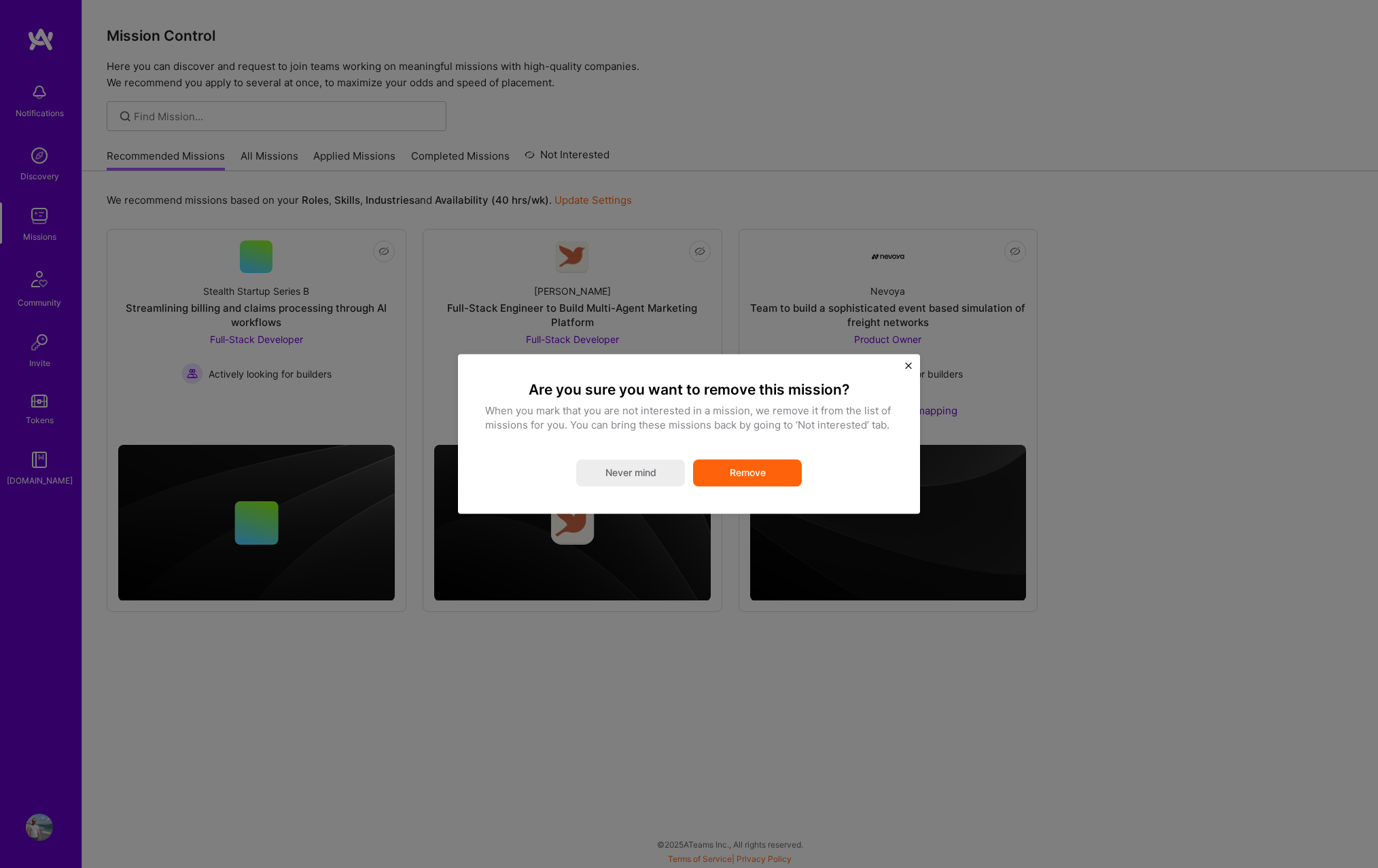
click at [756, 476] on button "Remove" at bounding box center [747, 473] width 109 height 27
